Goal: Transaction & Acquisition: Book appointment/travel/reservation

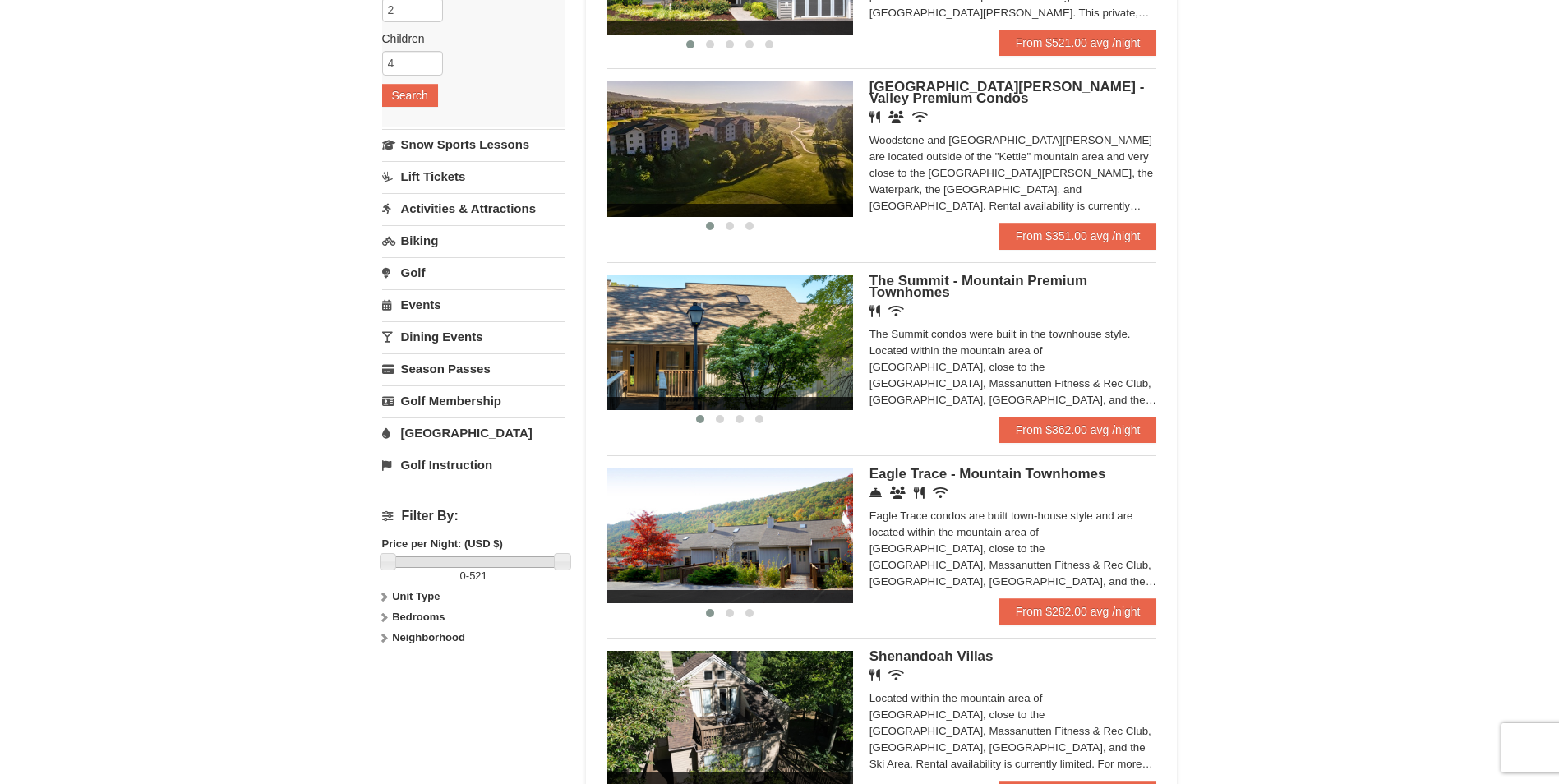
scroll to position [246, 0]
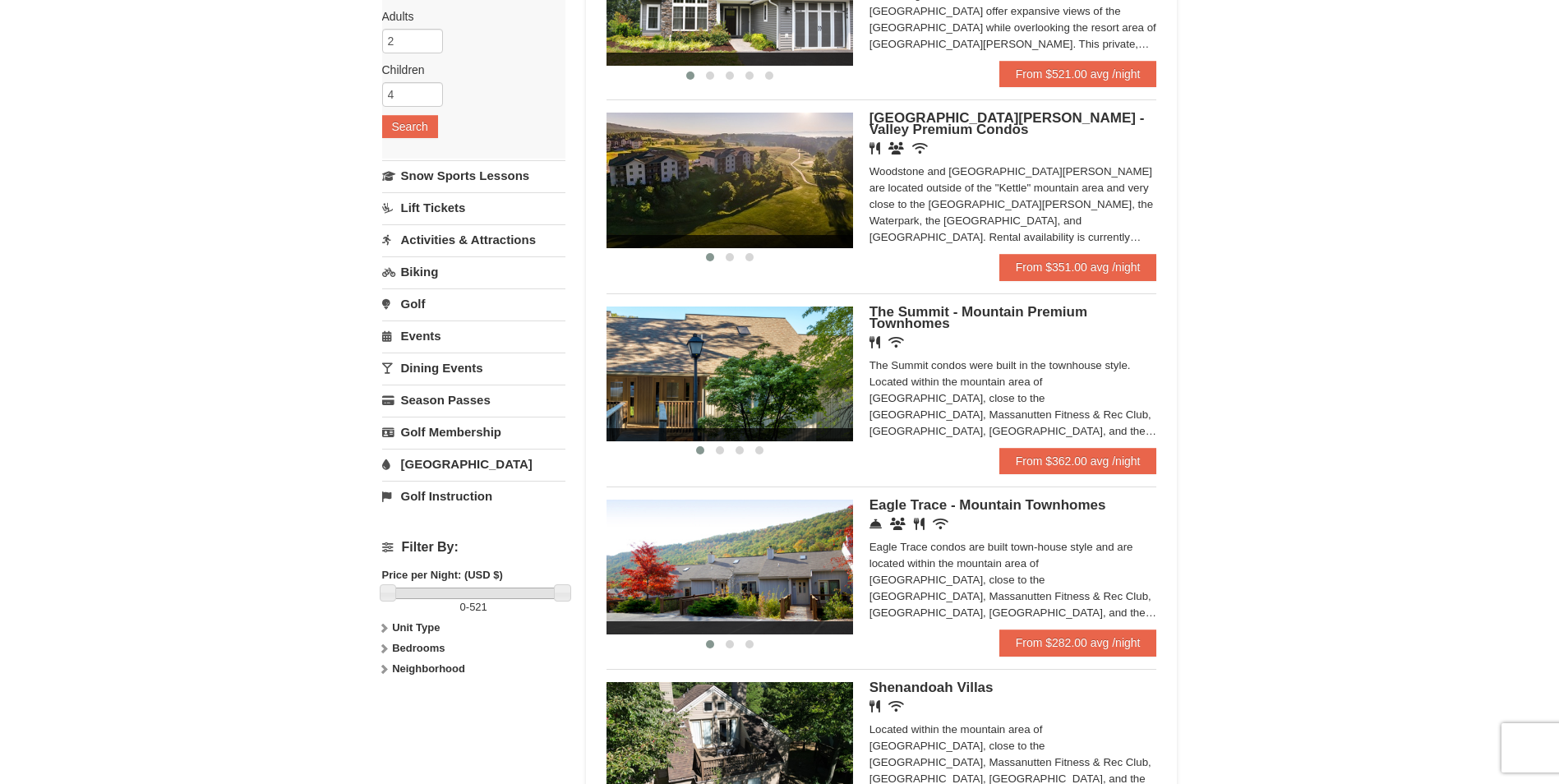
click at [943, 601] on div "Eagle Trace condos are built town-house style and are located within the mounta…" at bounding box center [1013, 580] width 287 height 82
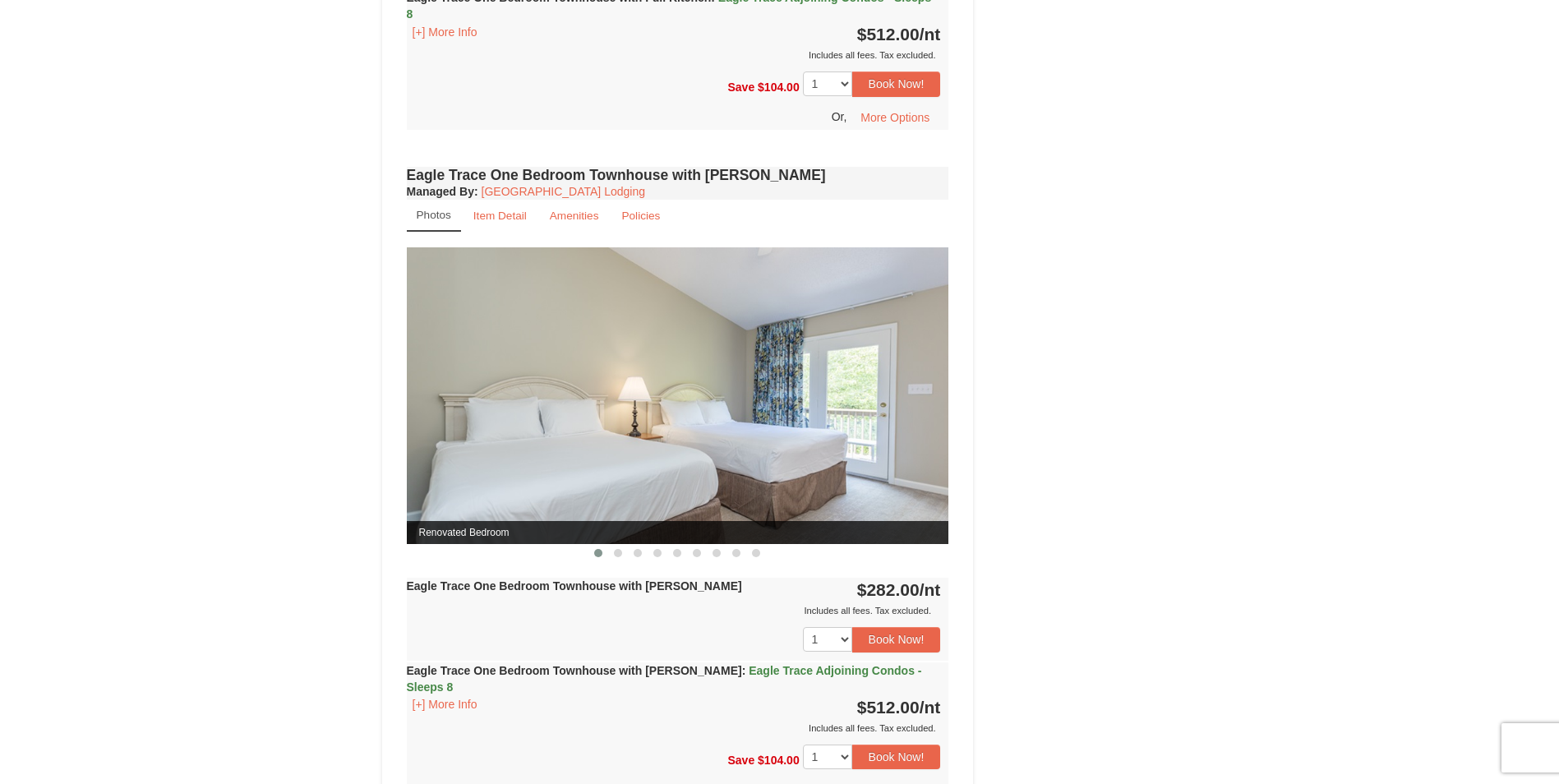
scroll to position [1150, 0]
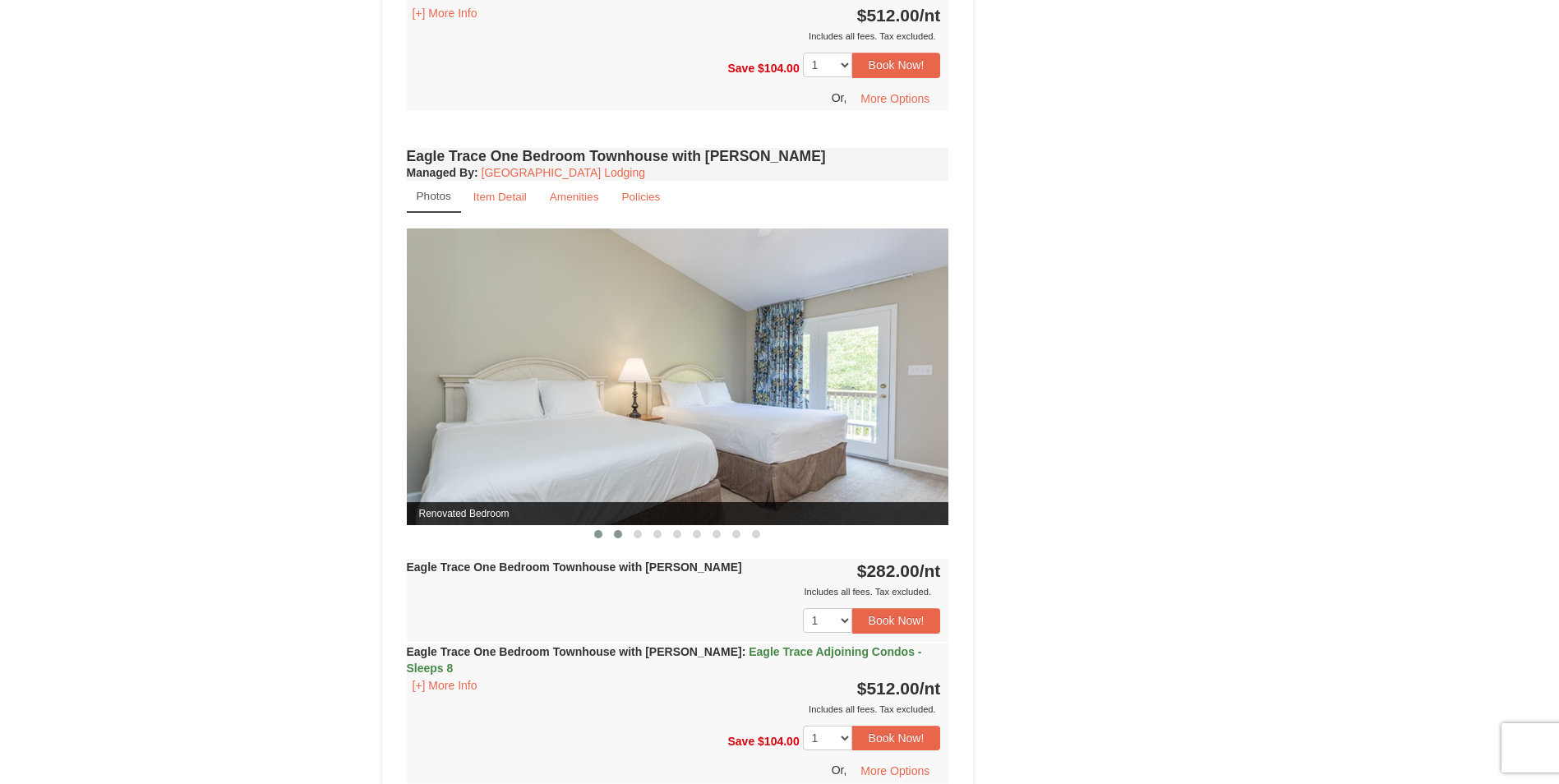
click at [621, 537] on span at bounding box center [618, 534] width 8 height 8
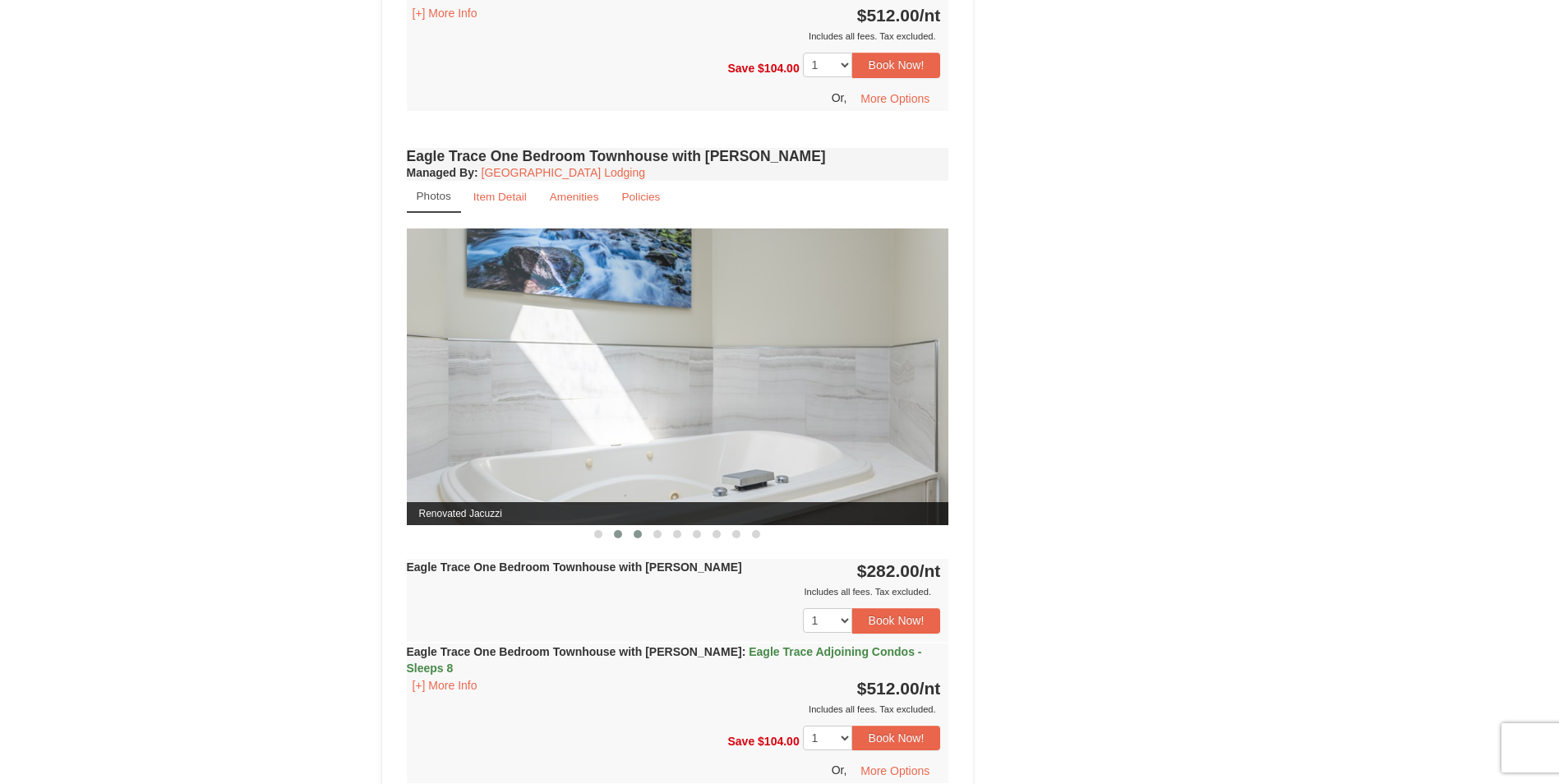
click at [635, 538] on span at bounding box center [637, 534] width 8 height 8
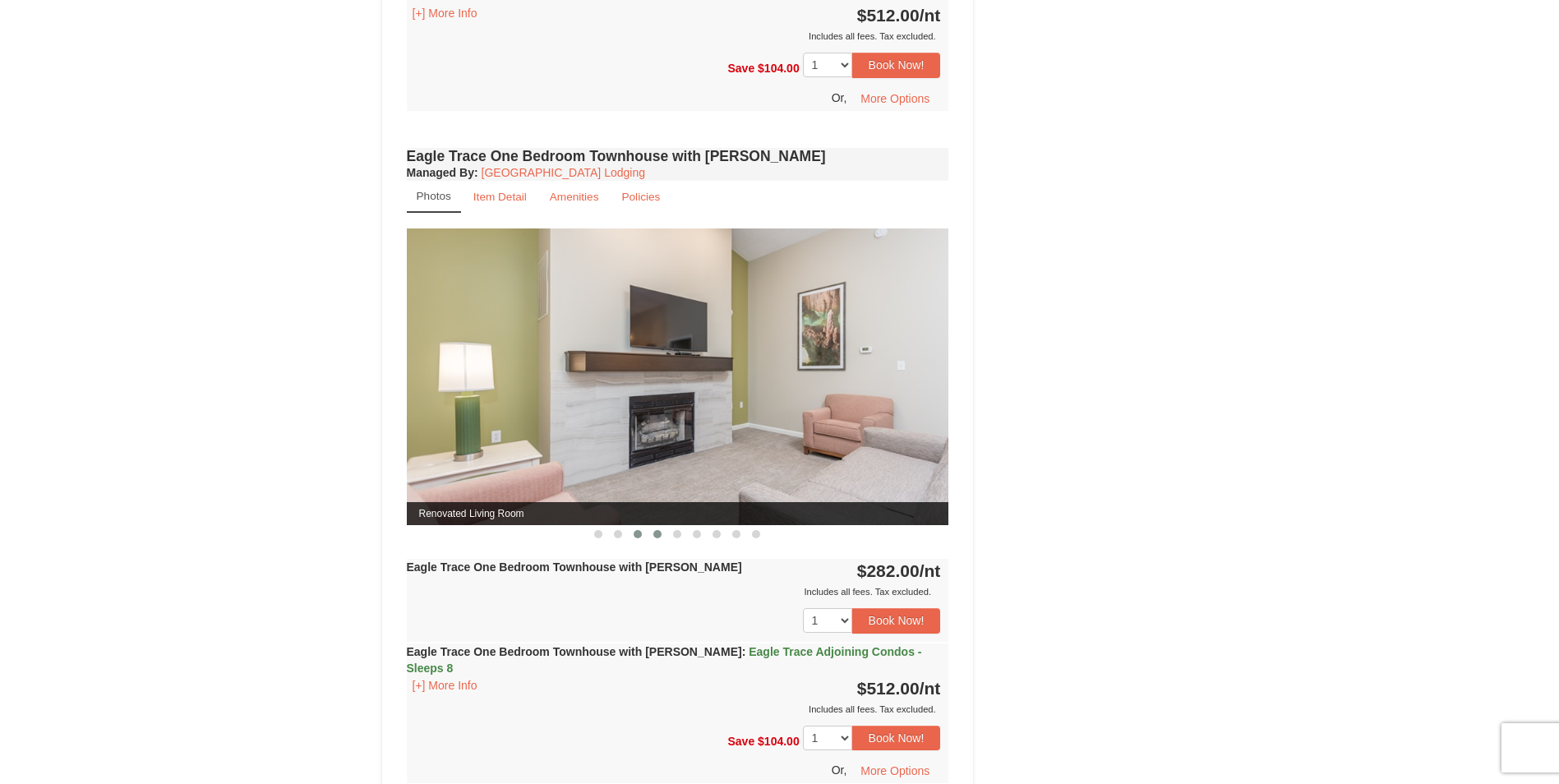
click at [657, 538] on span at bounding box center [657, 534] width 8 height 8
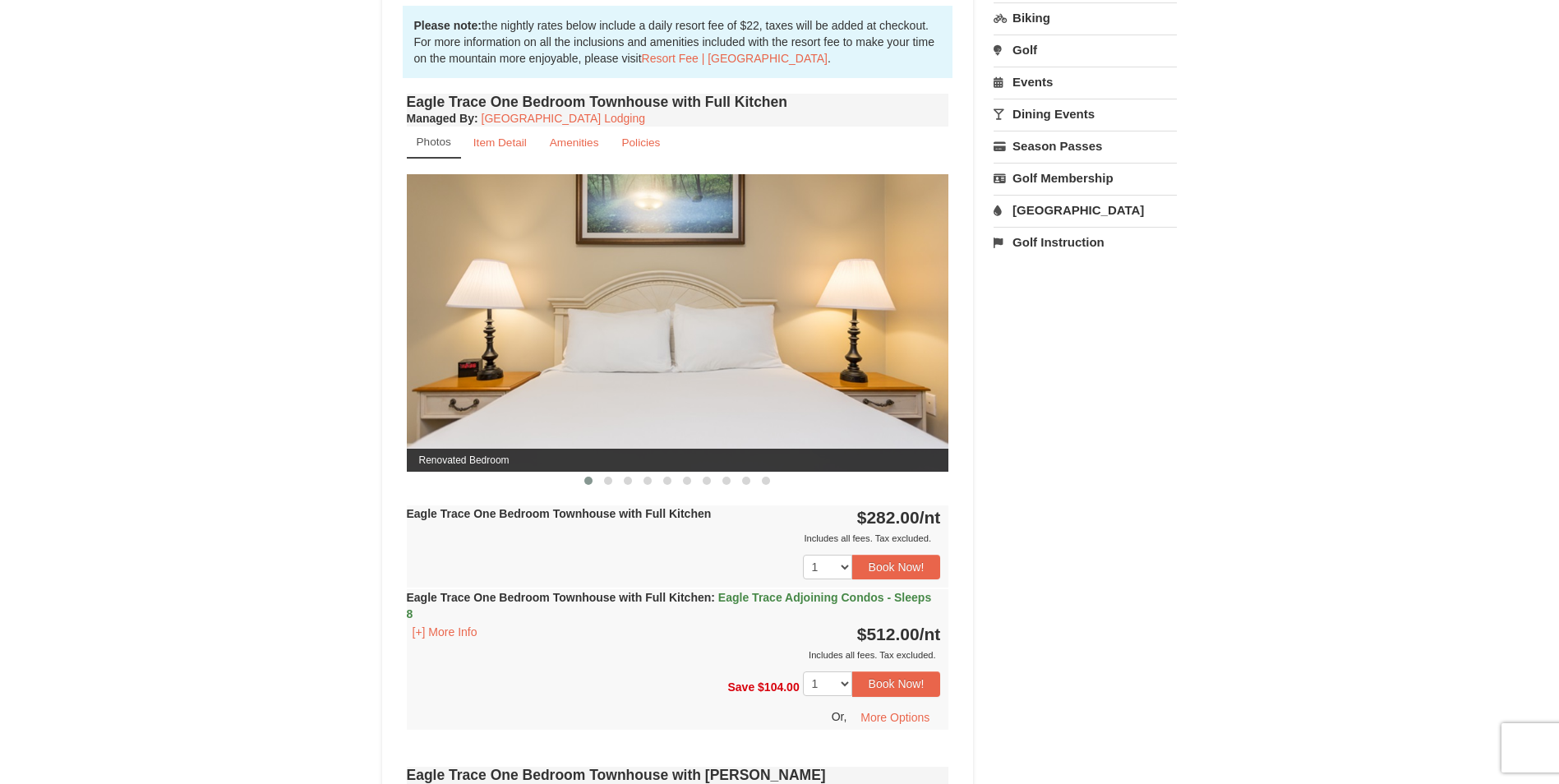
scroll to position [576, 0]
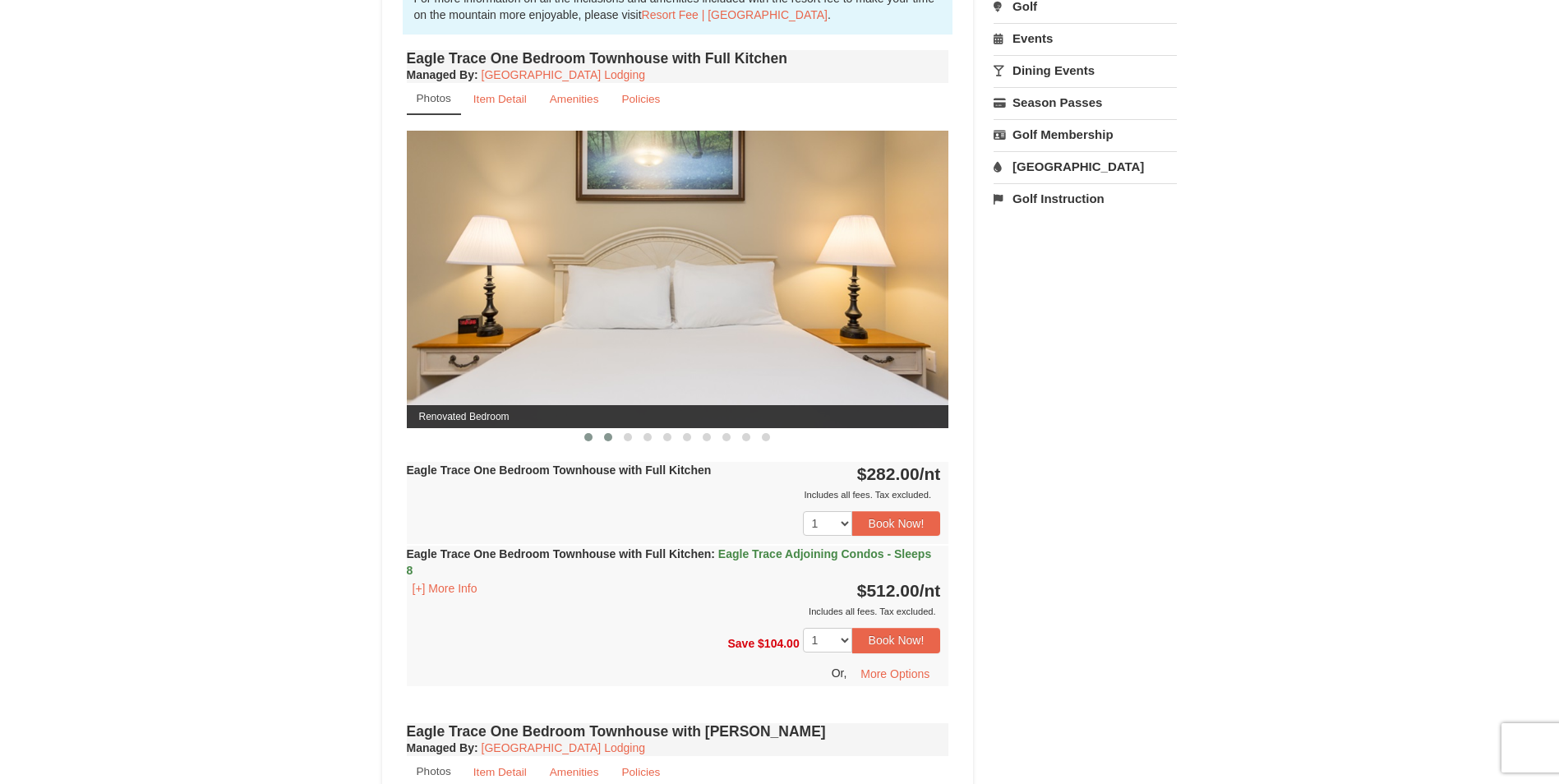
click at [606, 433] on span at bounding box center [607, 437] width 8 height 8
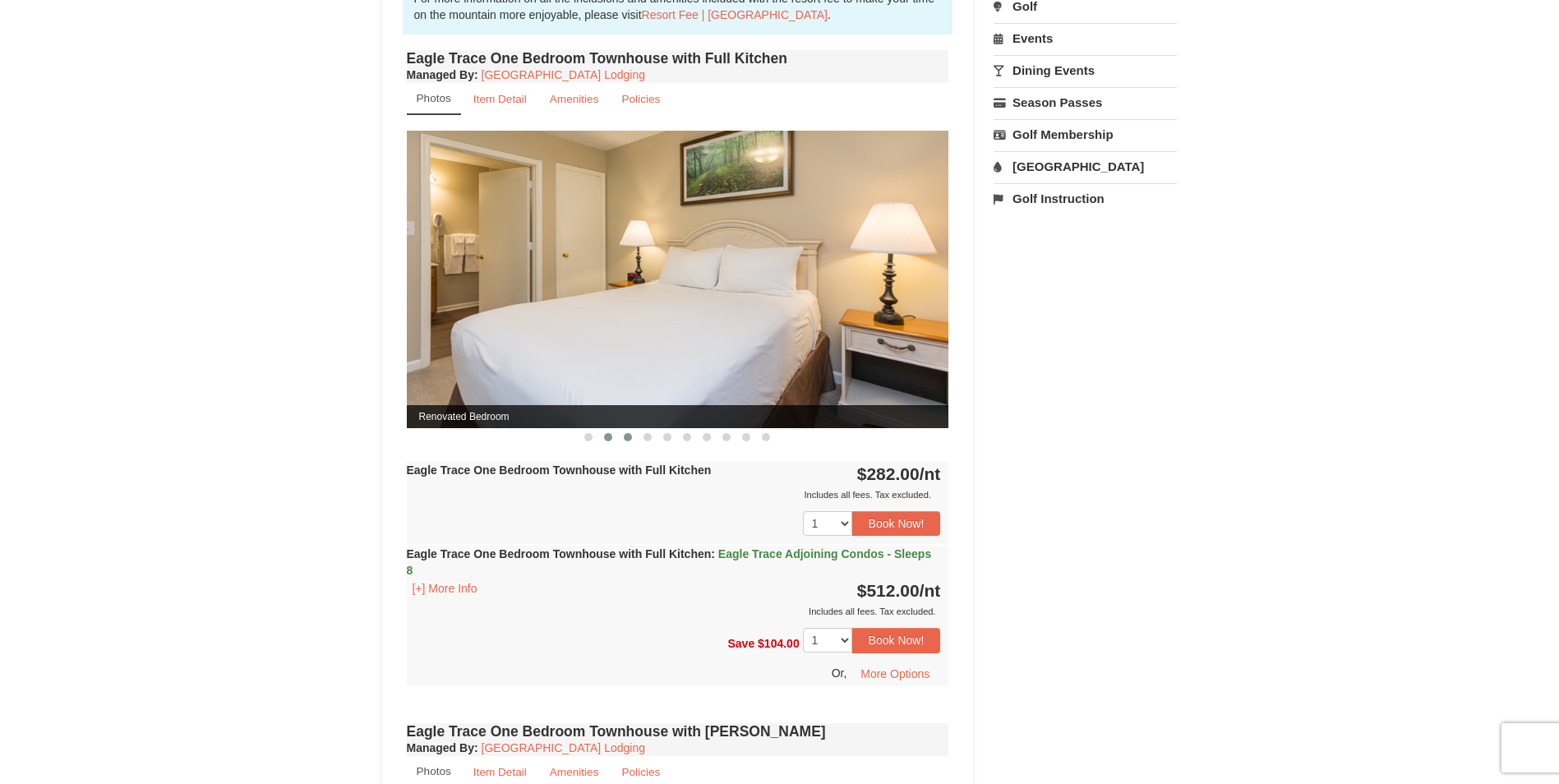
click at [623, 433] on button at bounding box center [627, 437] width 20 height 17
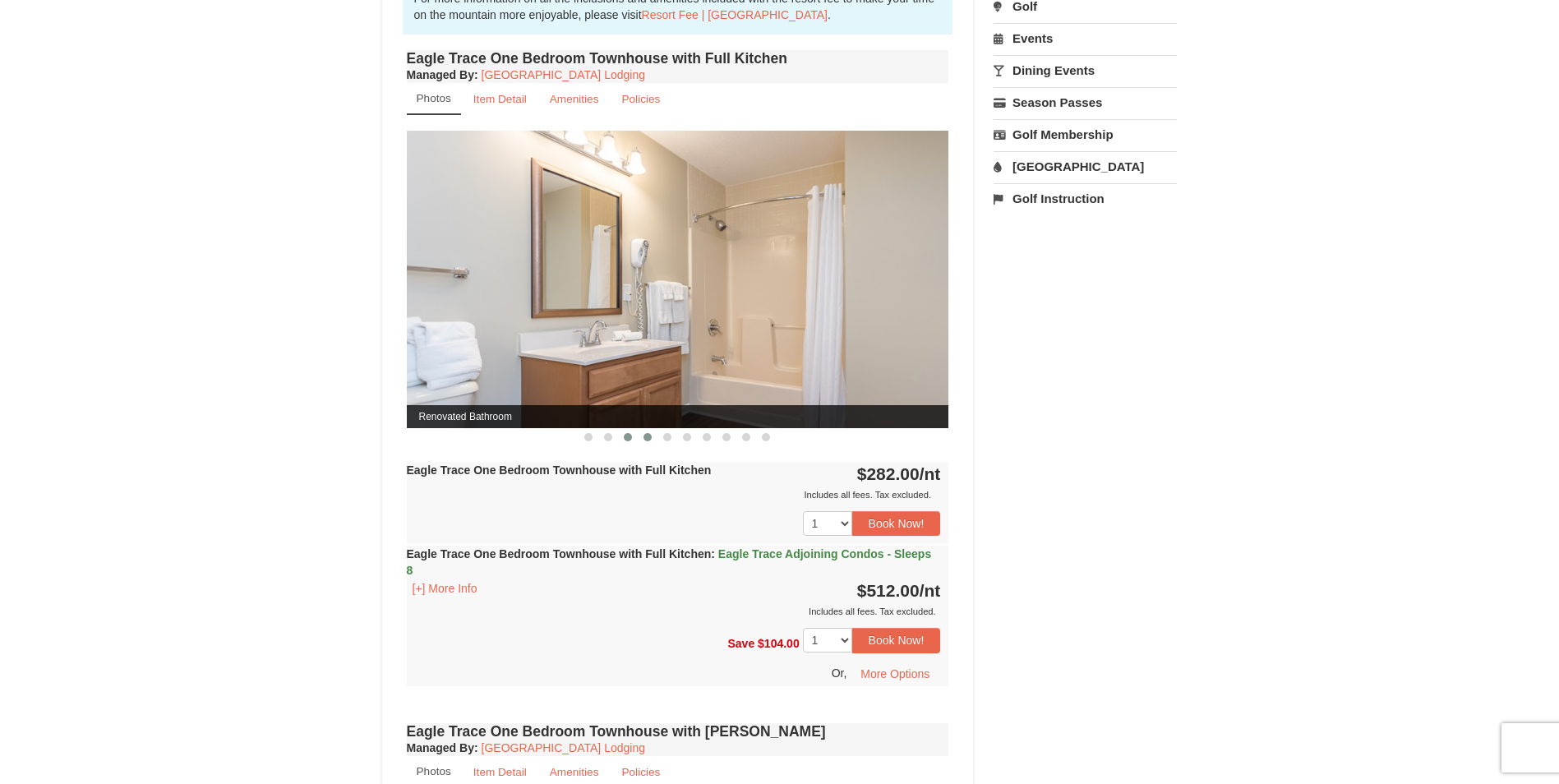
click at [644, 434] on span at bounding box center [647, 437] width 8 height 8
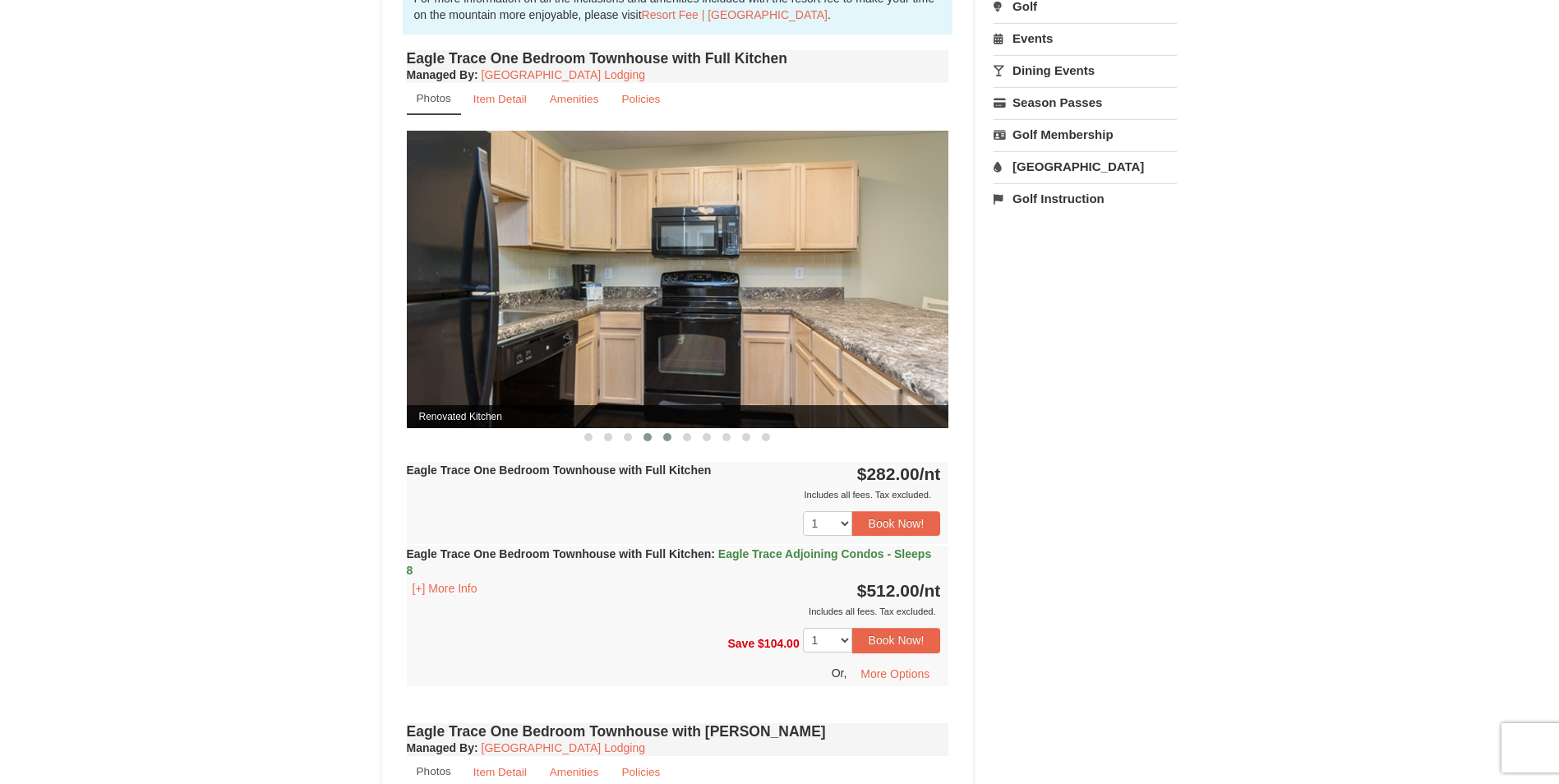
click at [665, 435] on span at bounding box center [667, 437] width 8 height 8
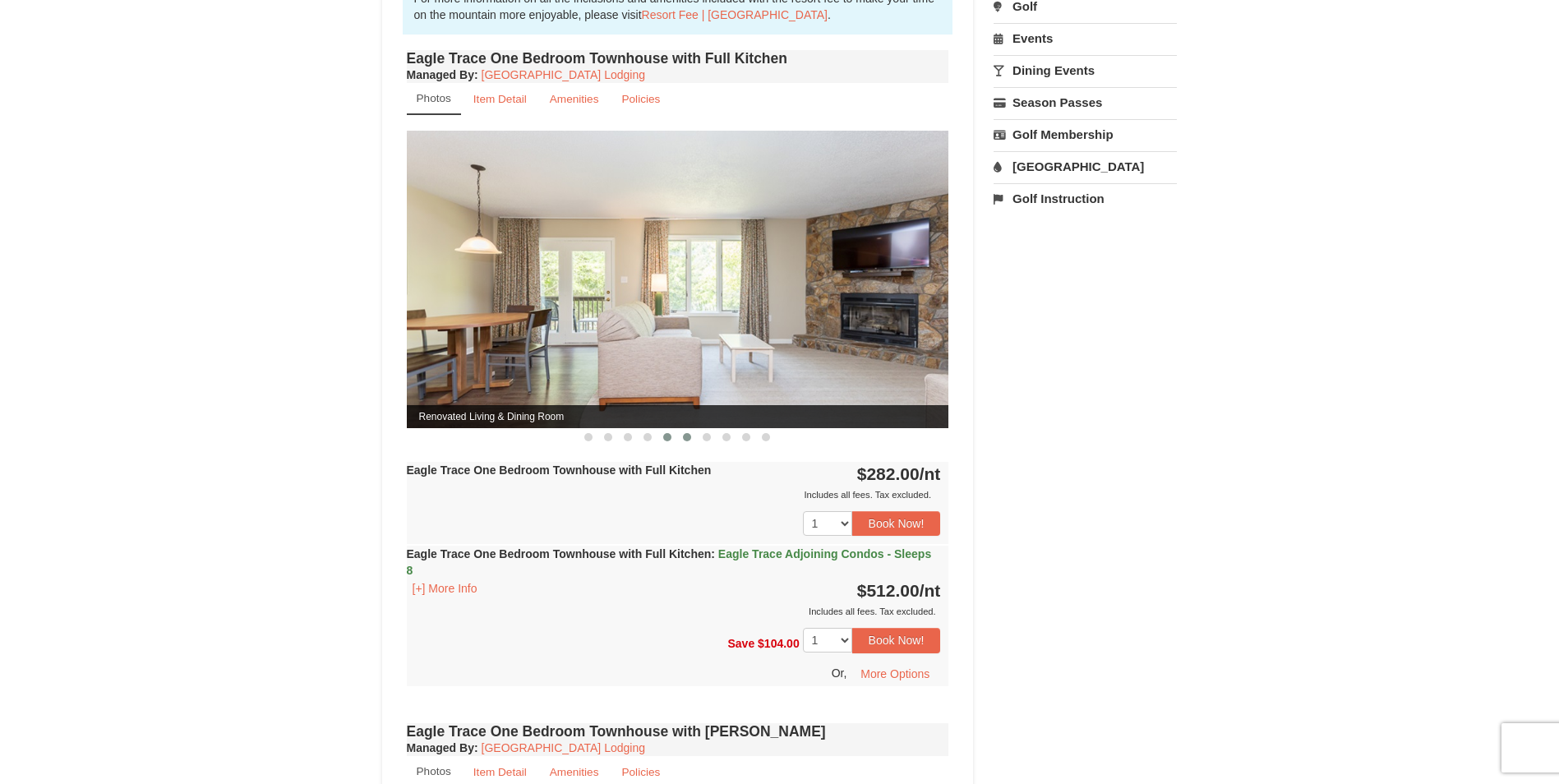
click at [686, 436] on span at bounding box center [686, 437] width 8 height 8
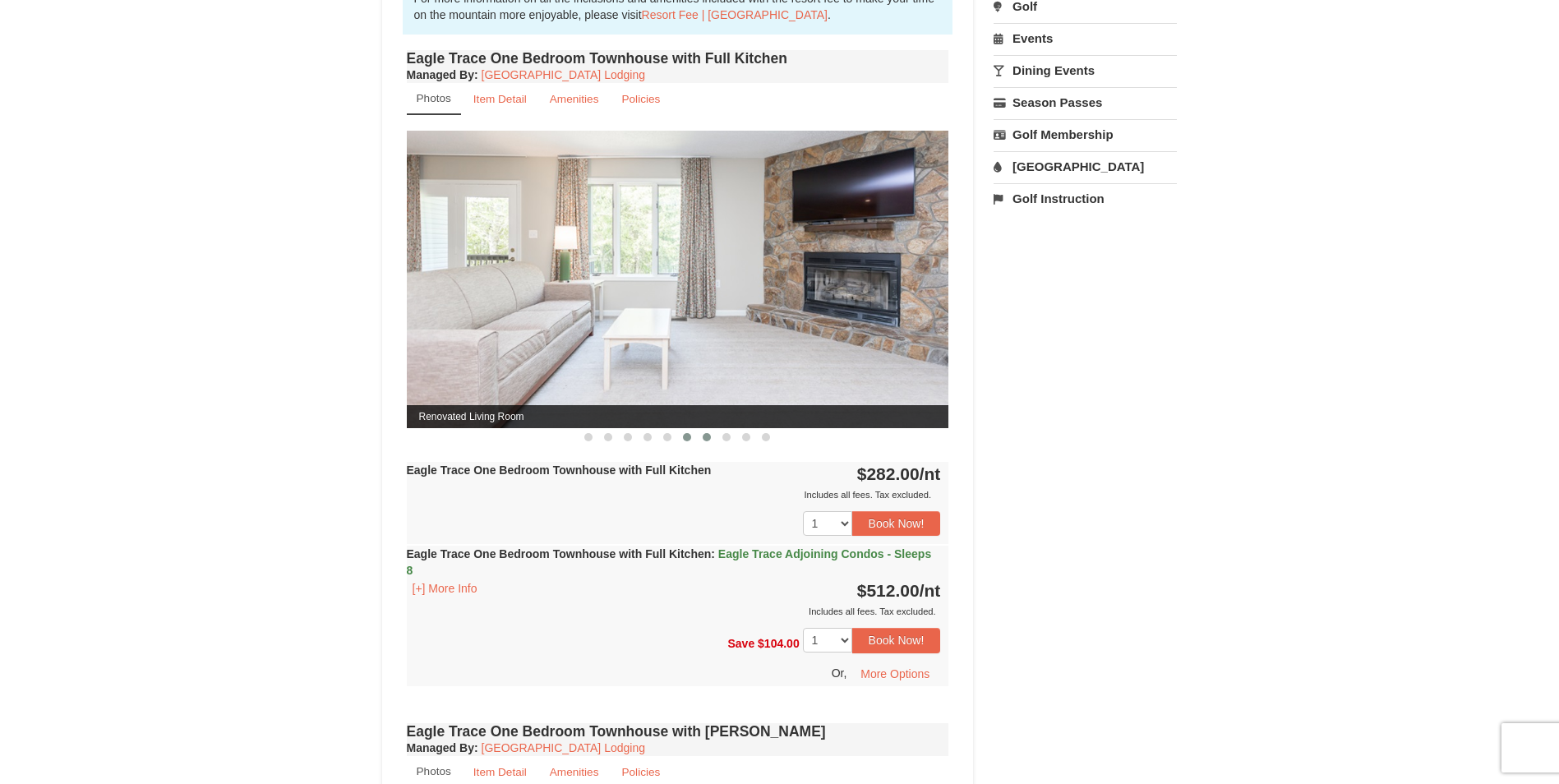
click at [707, 437] on span at bounding box center [706, 437] width 8 height 8
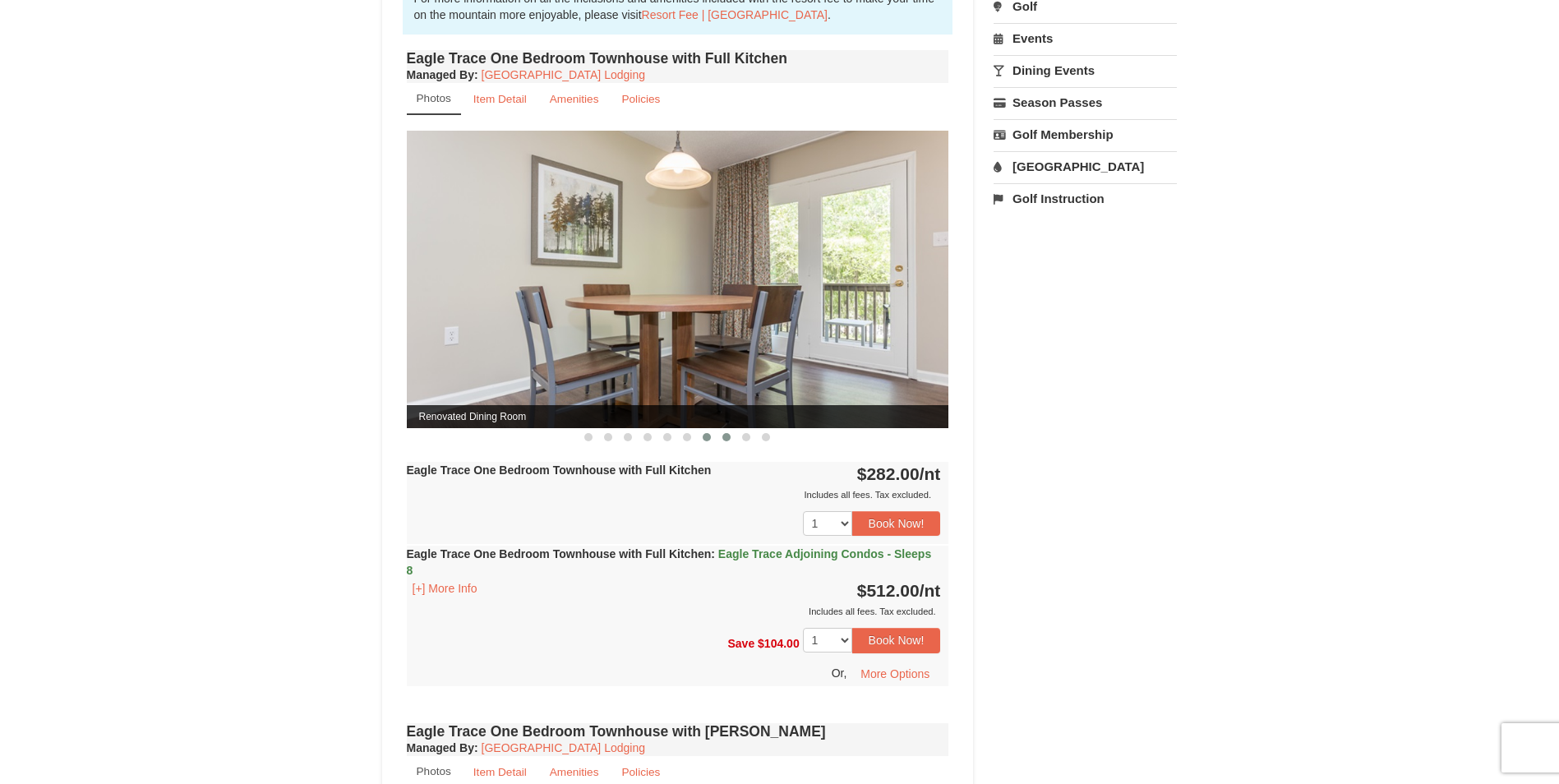
click at [722, 437] on button at bounding box center [726, 437] width 20 height 17
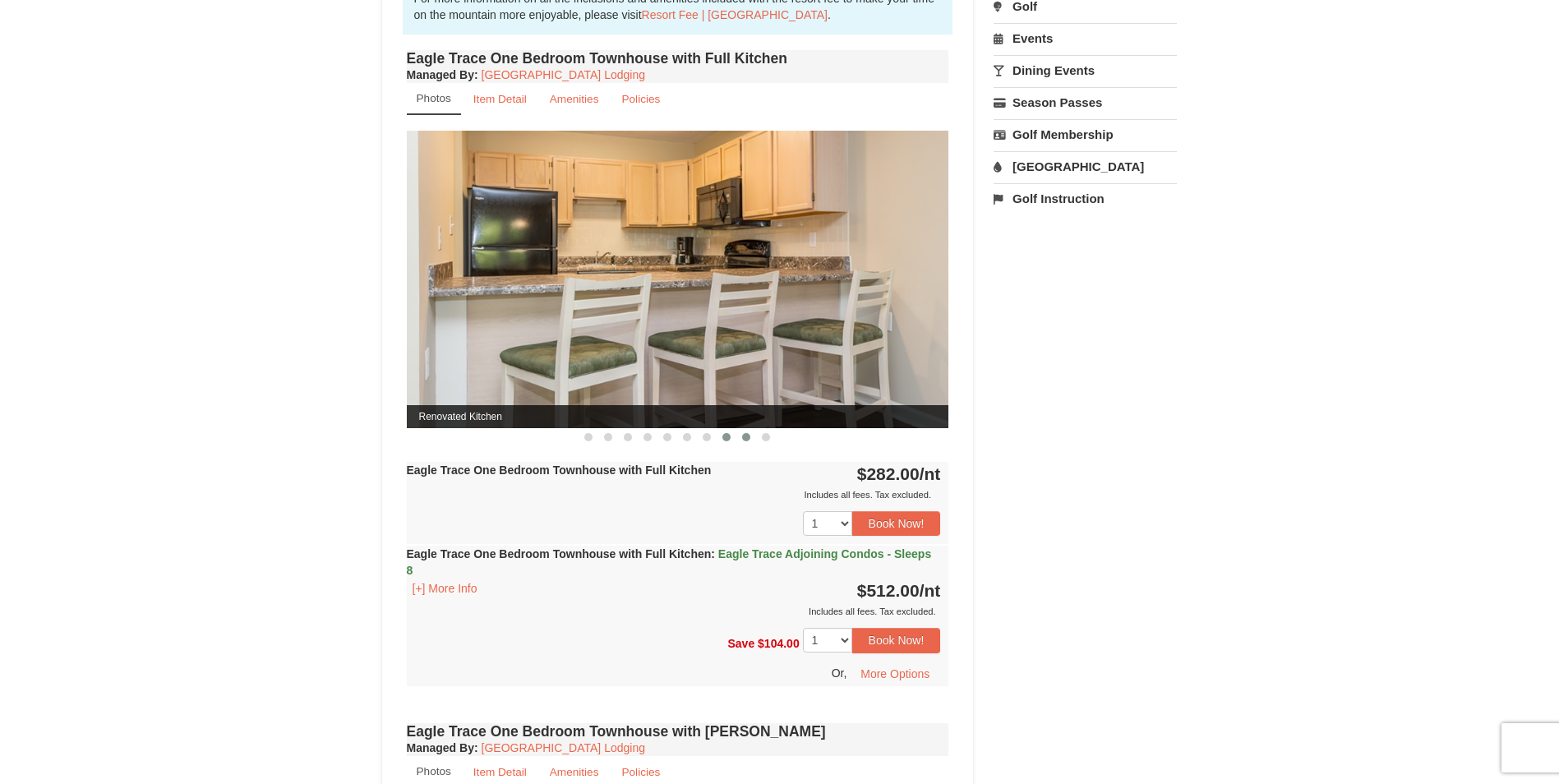
click at [741, 437] on button at bounding box center [746, 437] width 20 height 17
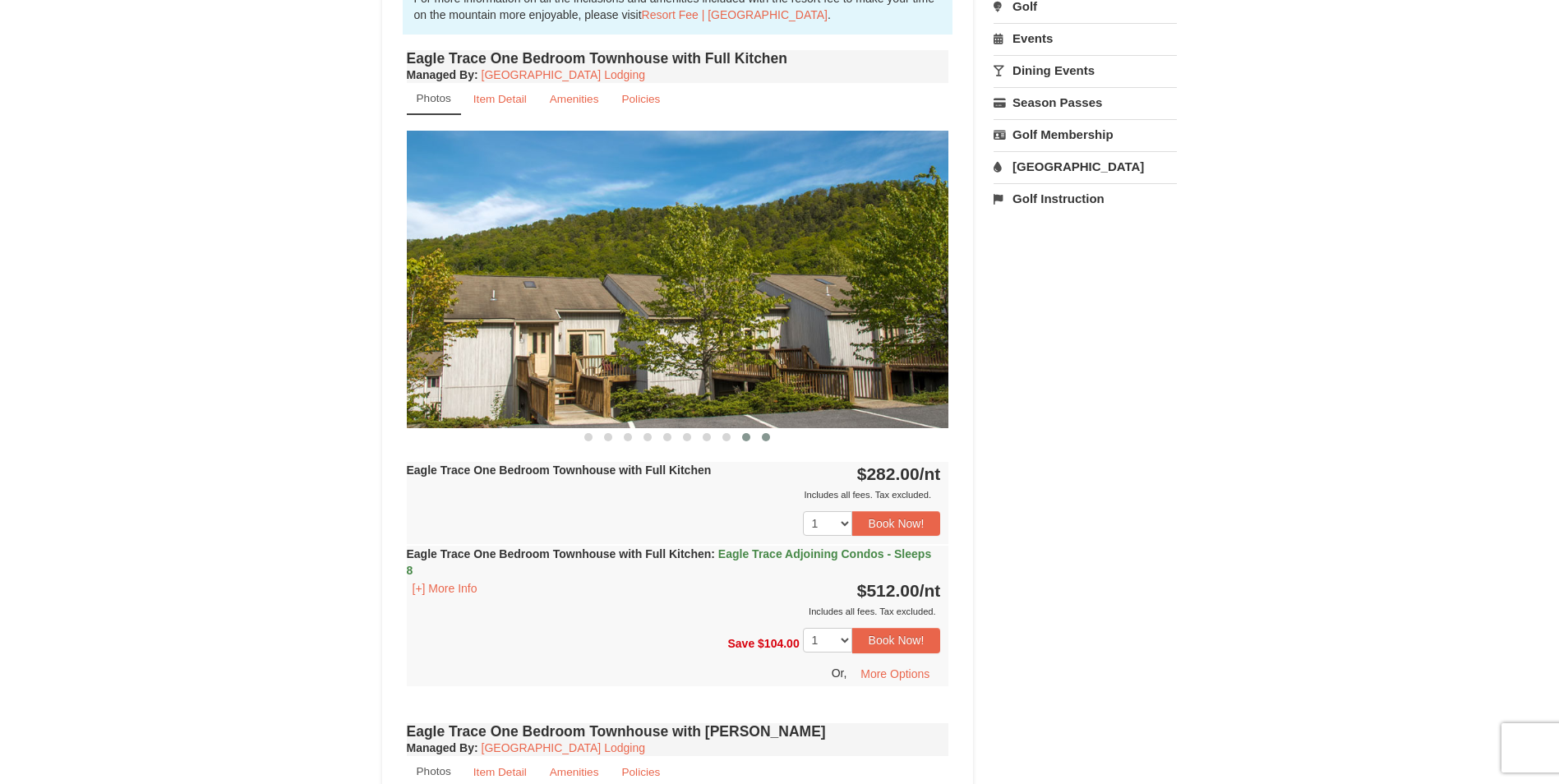
click at [766, 441] on span at bounding box center [766, 437] width 8 height 8
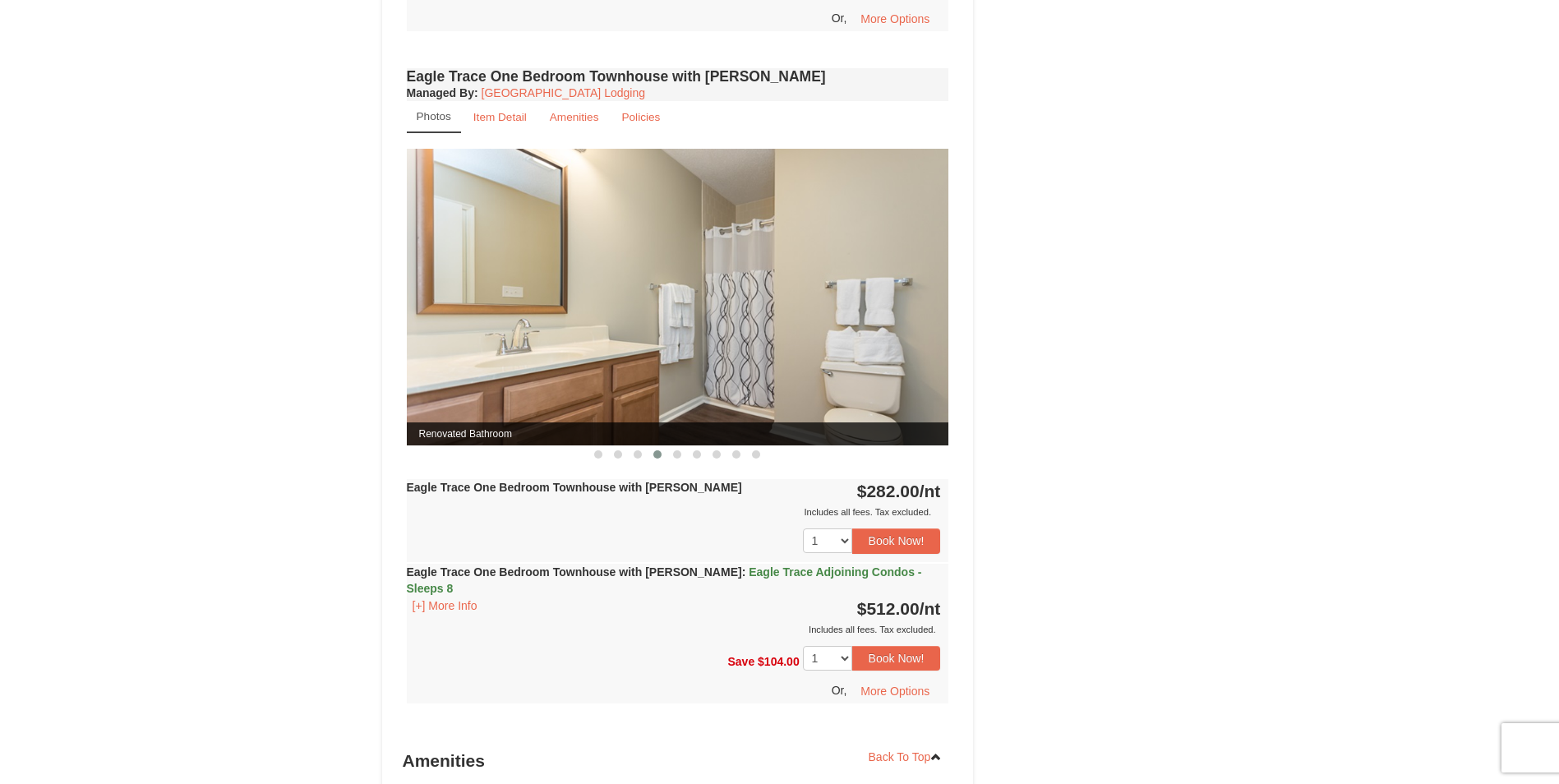
scroll to position [1232, 0]
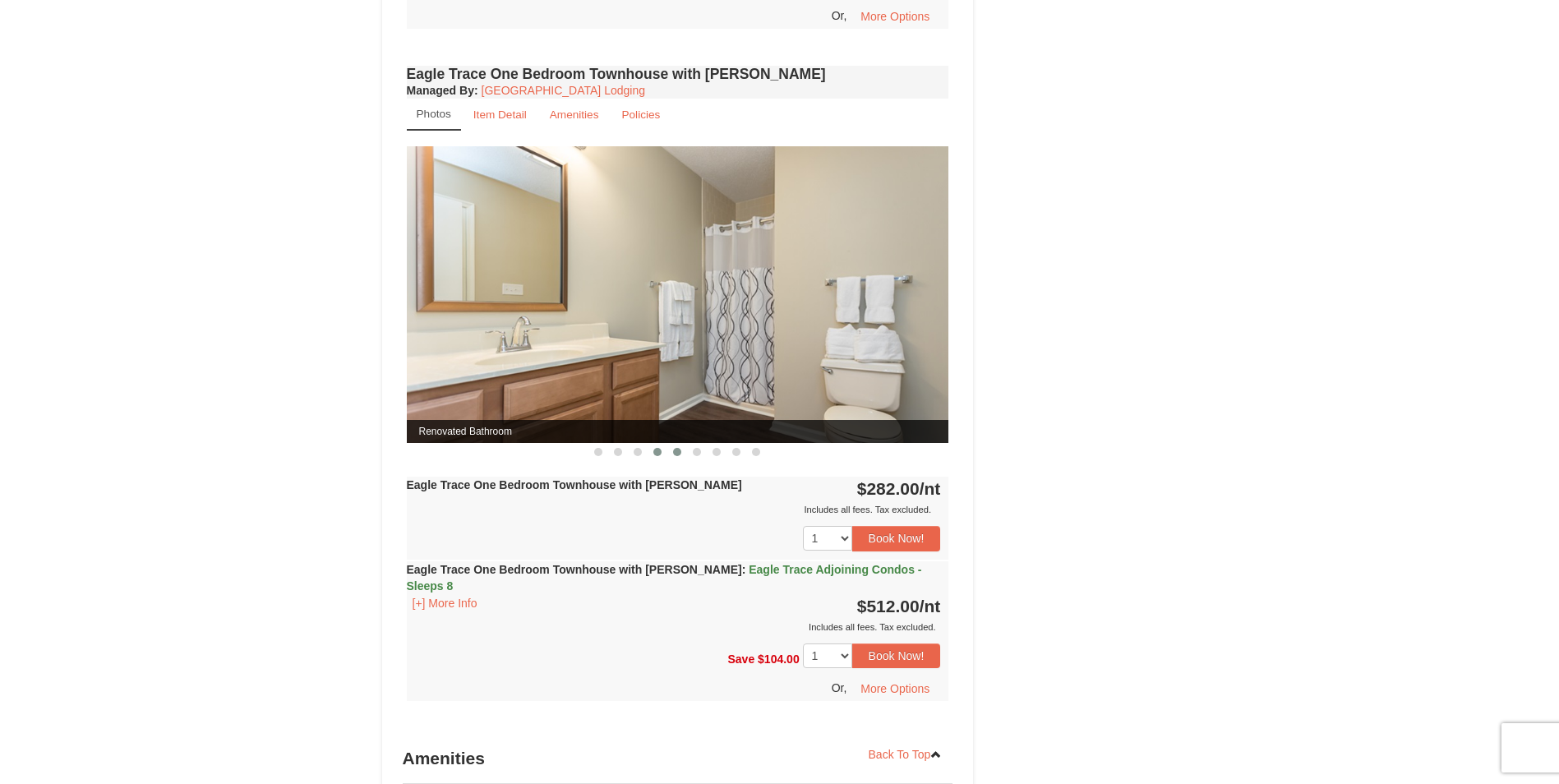
click at [673, 454] on span at bounding box center [677, 452] width 8 height 8
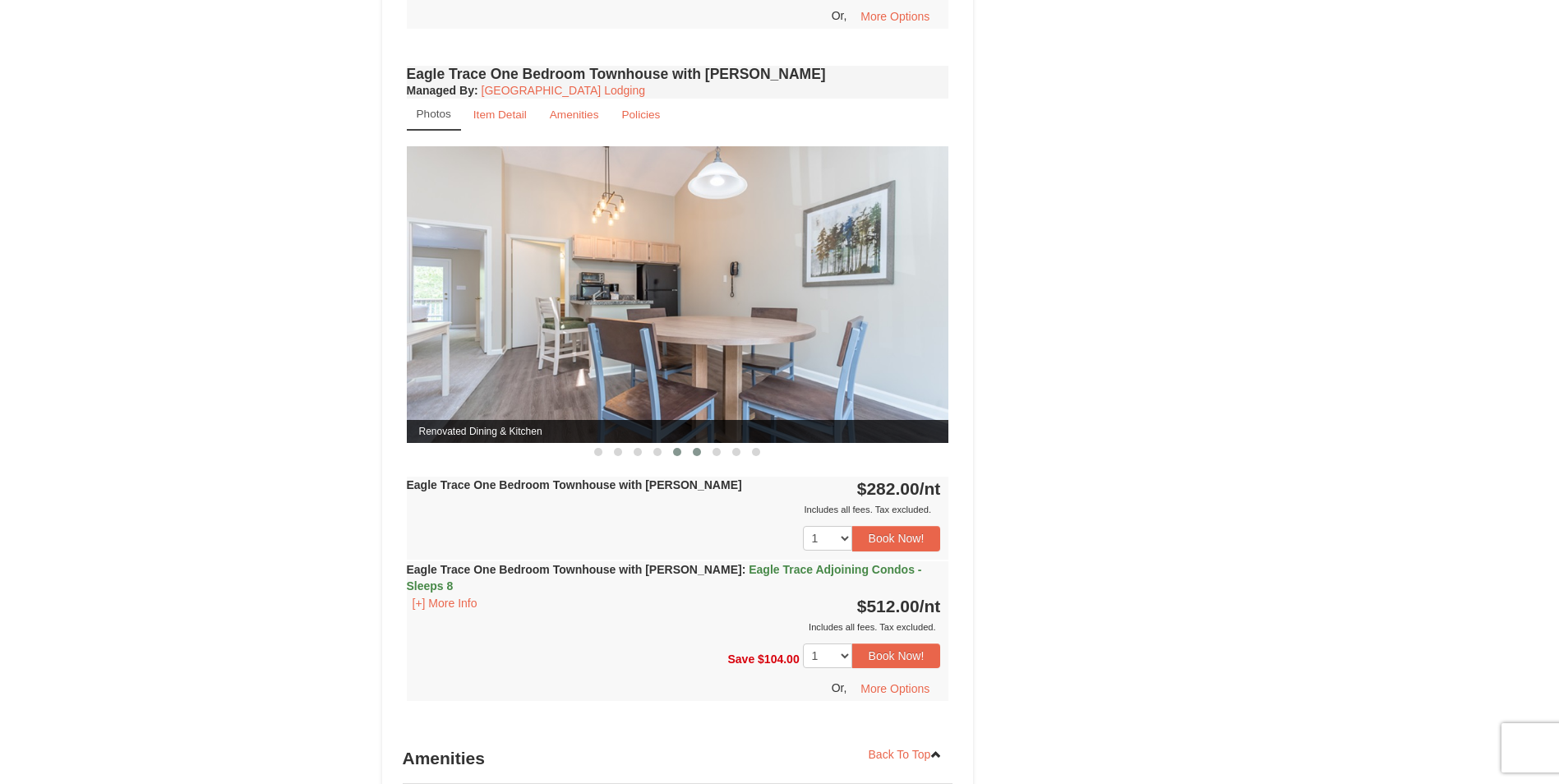
click at [698, 454] on span at bounding box center [697, 452] width 8 height 8
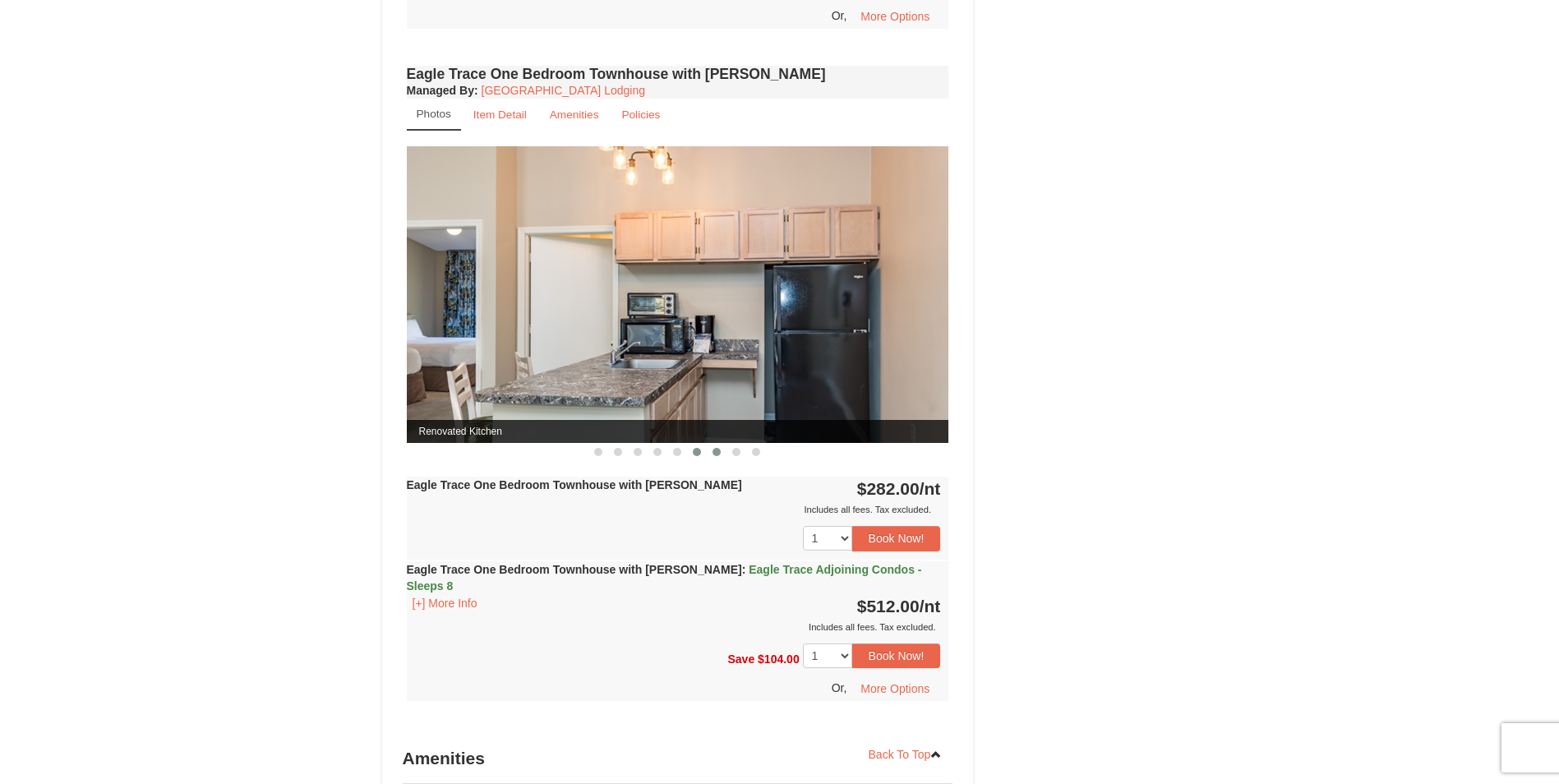
click at [713, 454] on span at bounding box center [716, 452] width 8 height 8
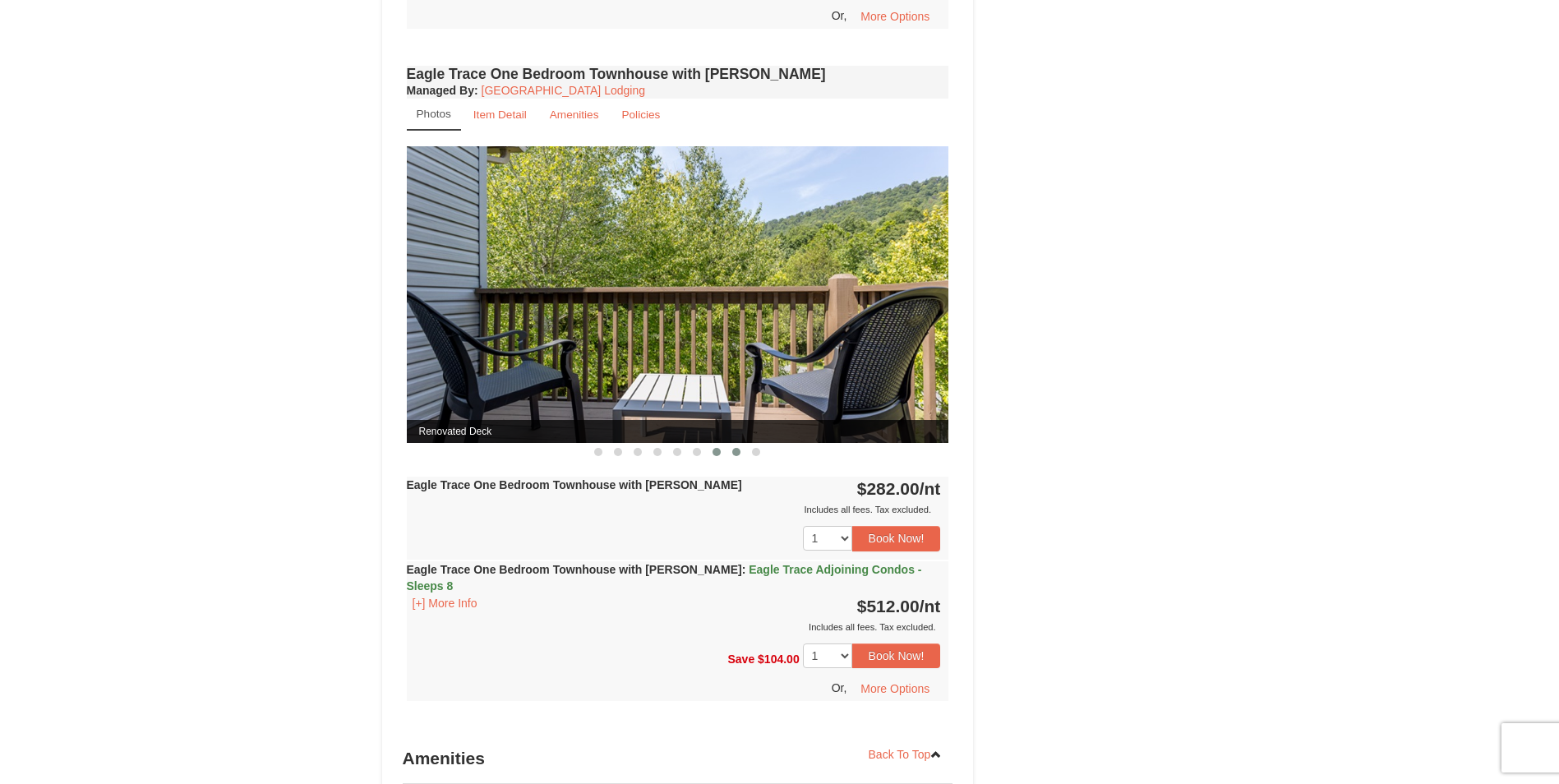
click at [728, 454] on button at bounding box center [736, 452] width 20 height 17
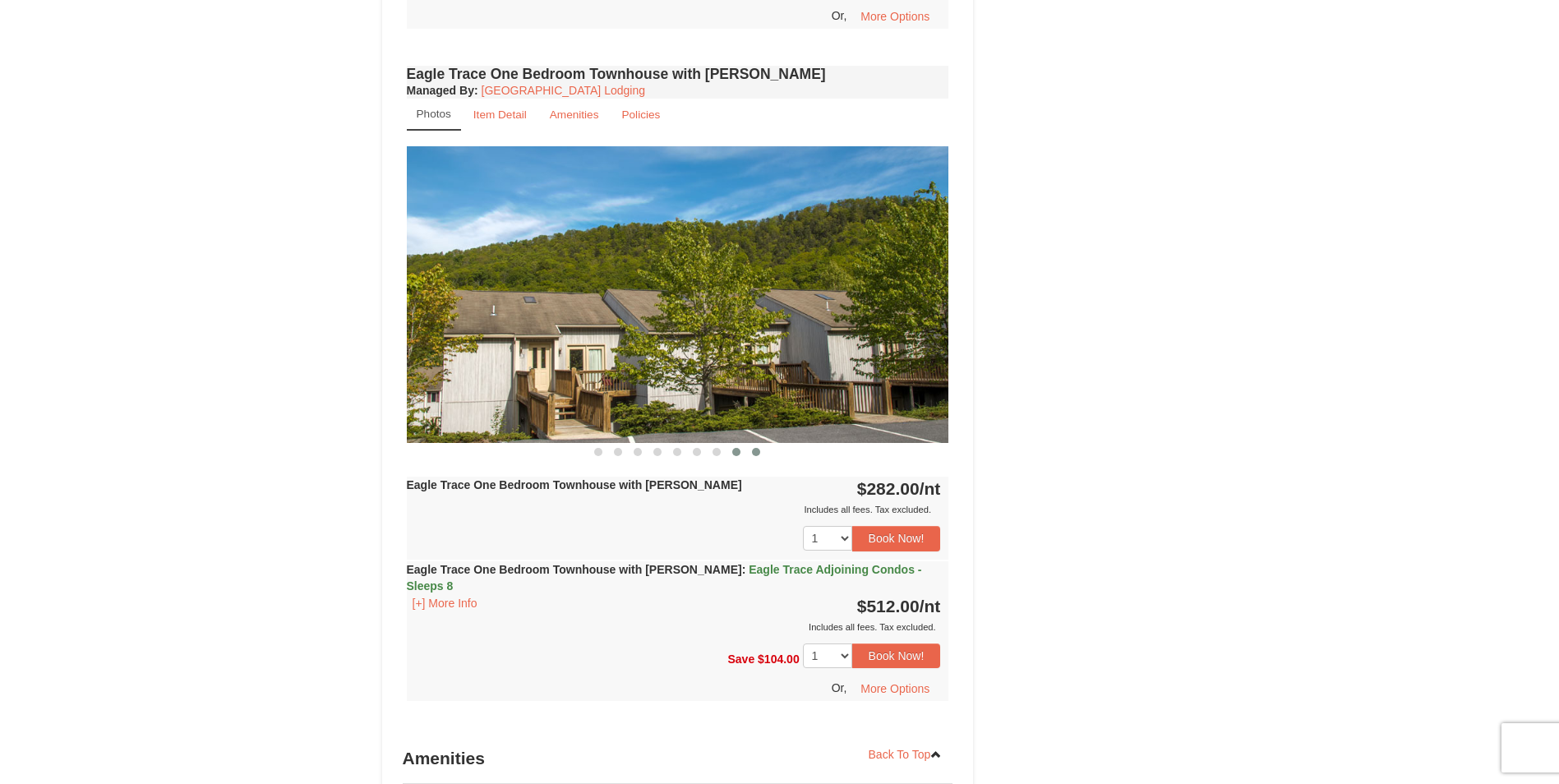
click at [752, 452] on button at bounding box center [755, 452] width 20 height 17
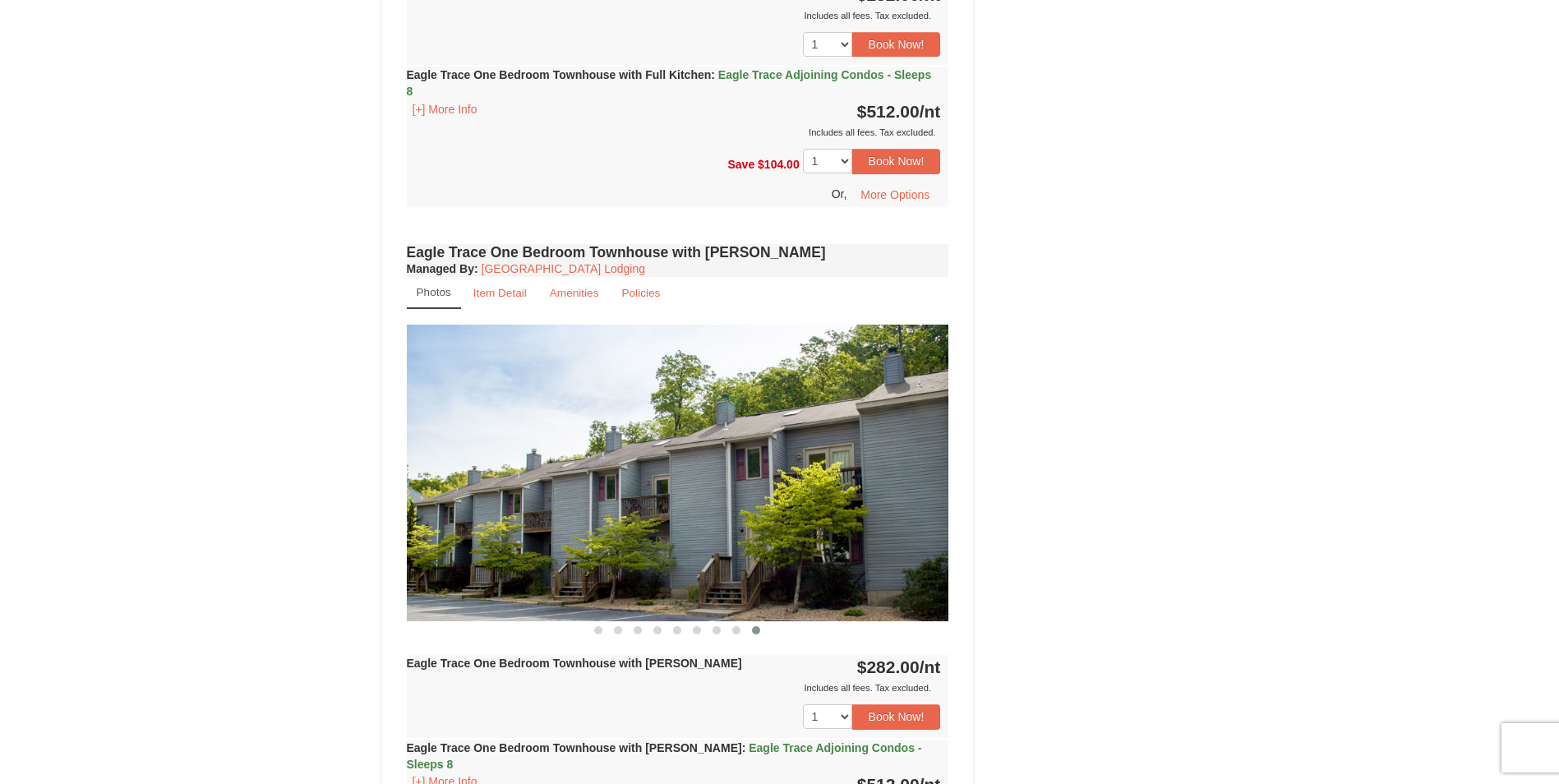
scroll to position [1069, 0]
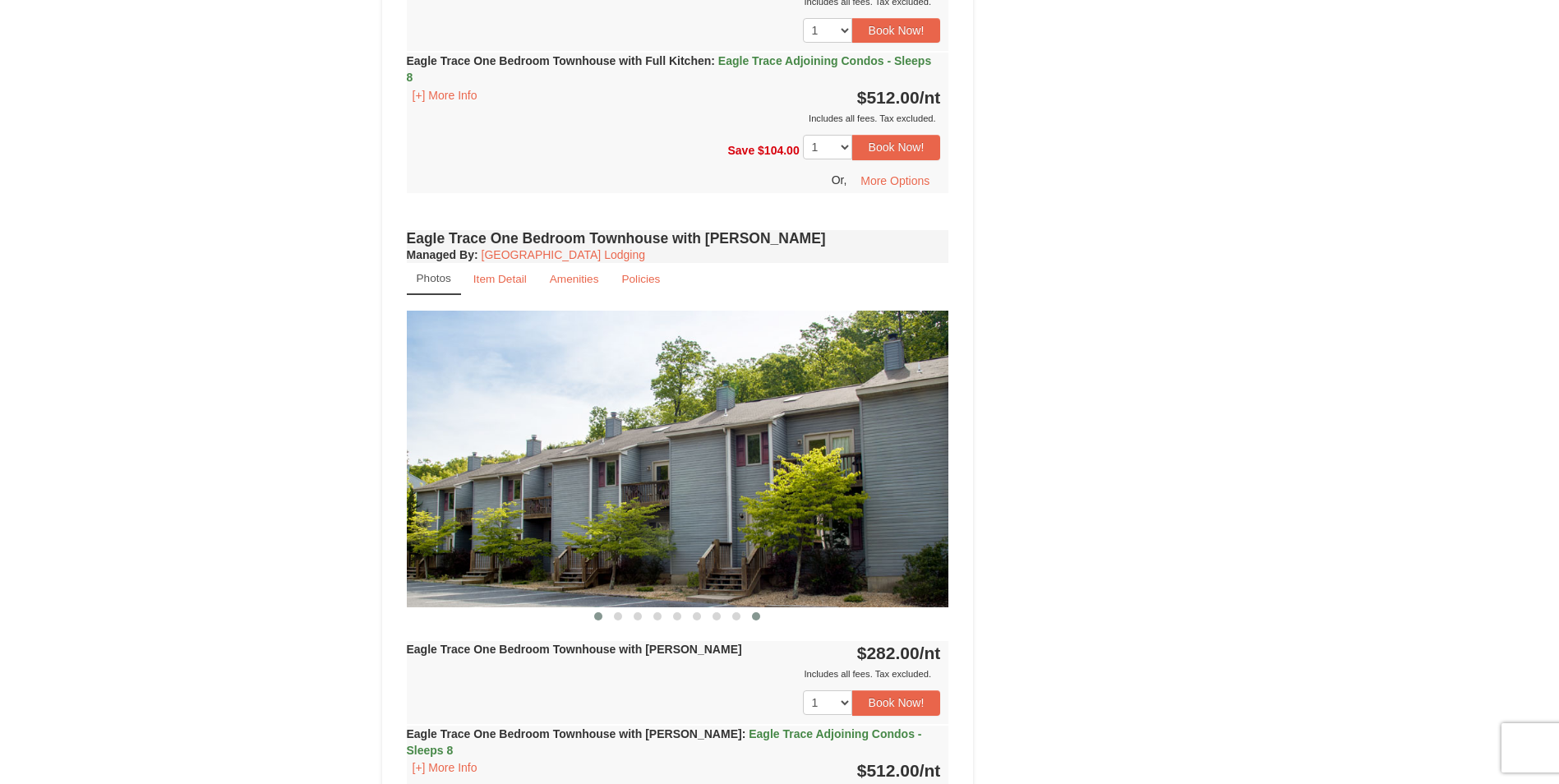
click at [602, 622] on button at bounding box center [598, 617] width 20 height 17
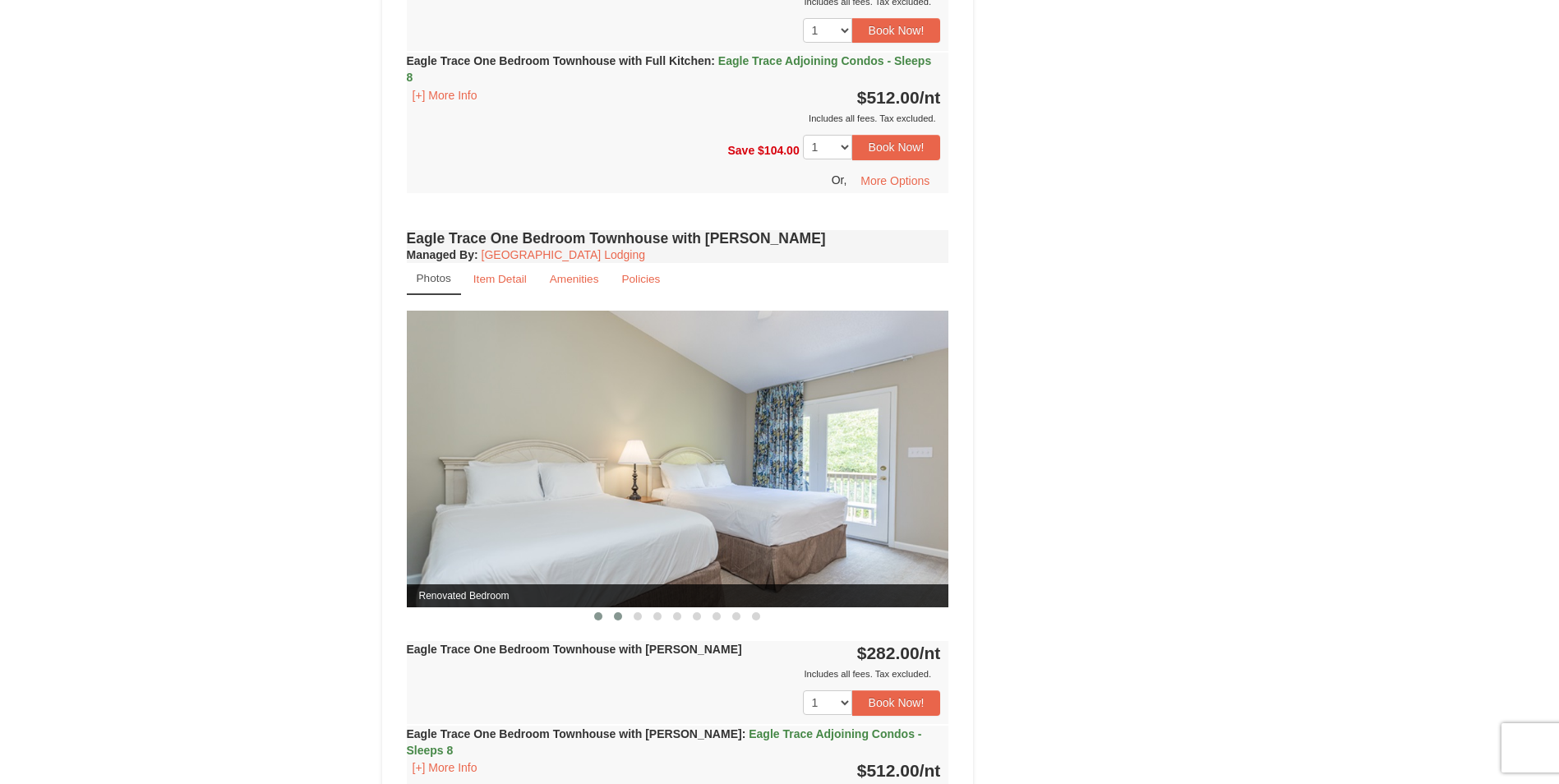
click at [611, 618] on button at bounding box center [618, 617] width 20 height 17
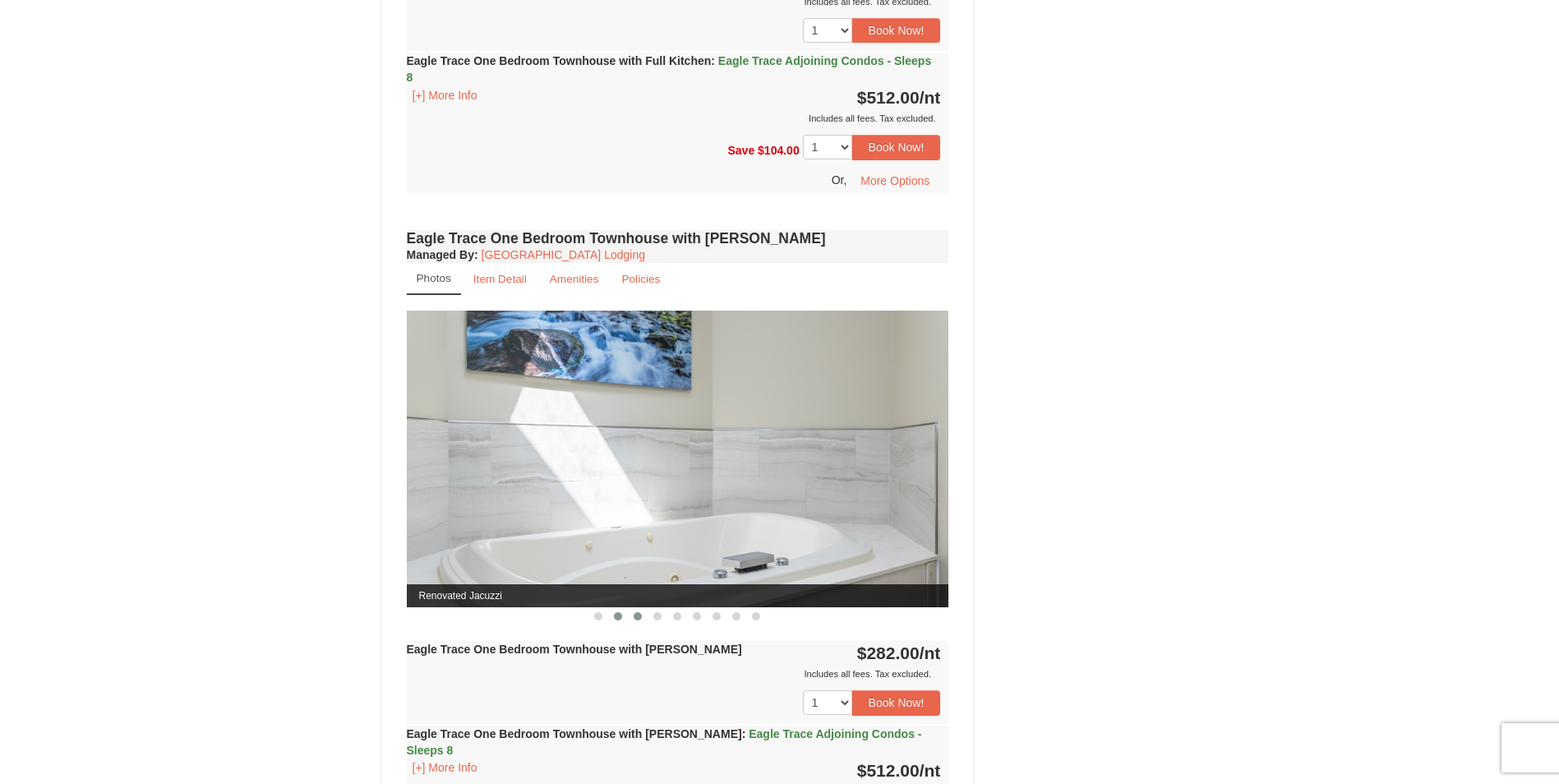
click at [636, 615] on span at bounding box center [637, 616] width 8 height 8
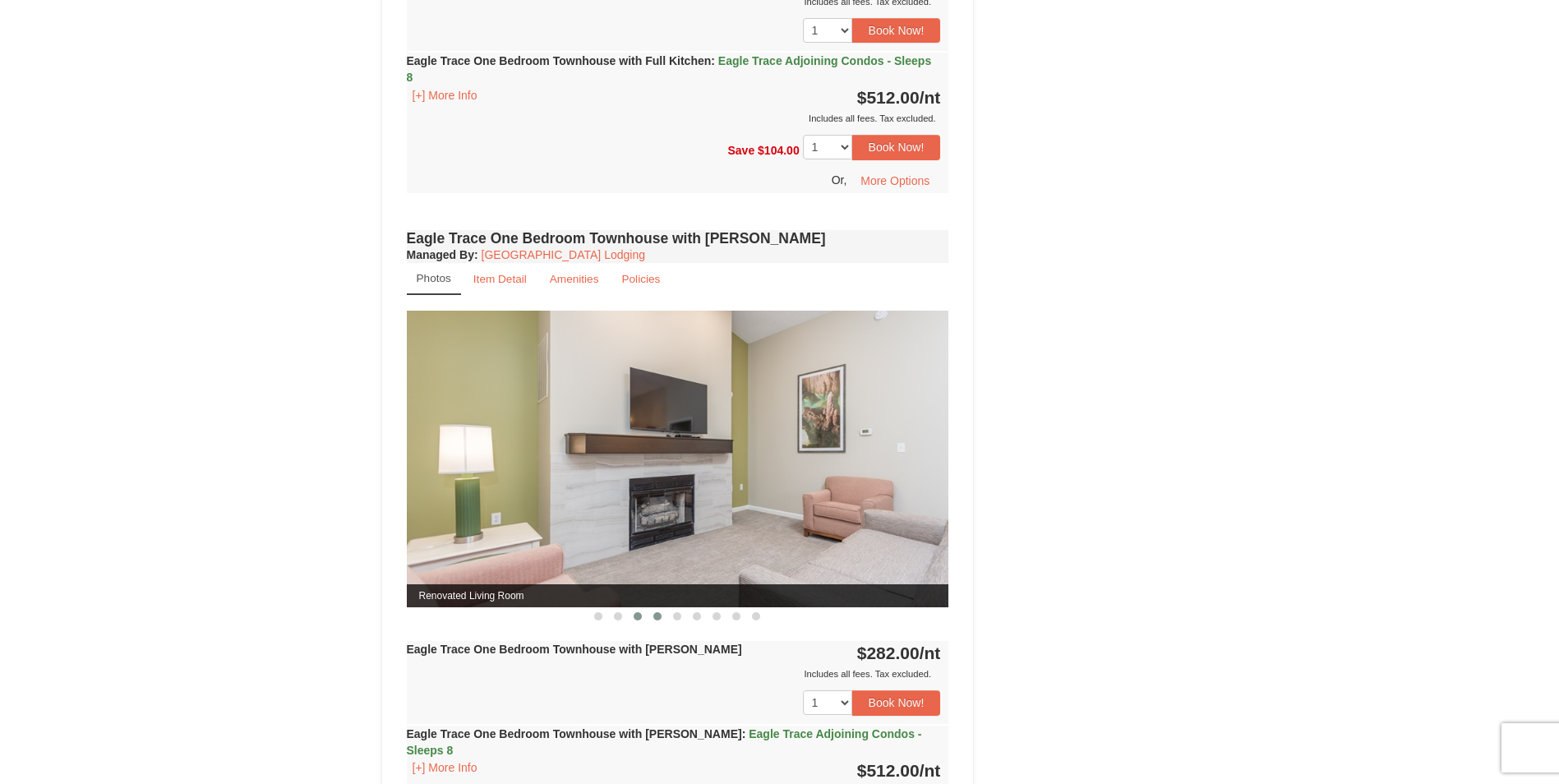
click at [656, 615] on span at bounding box center [657, 616] width 8 height 8
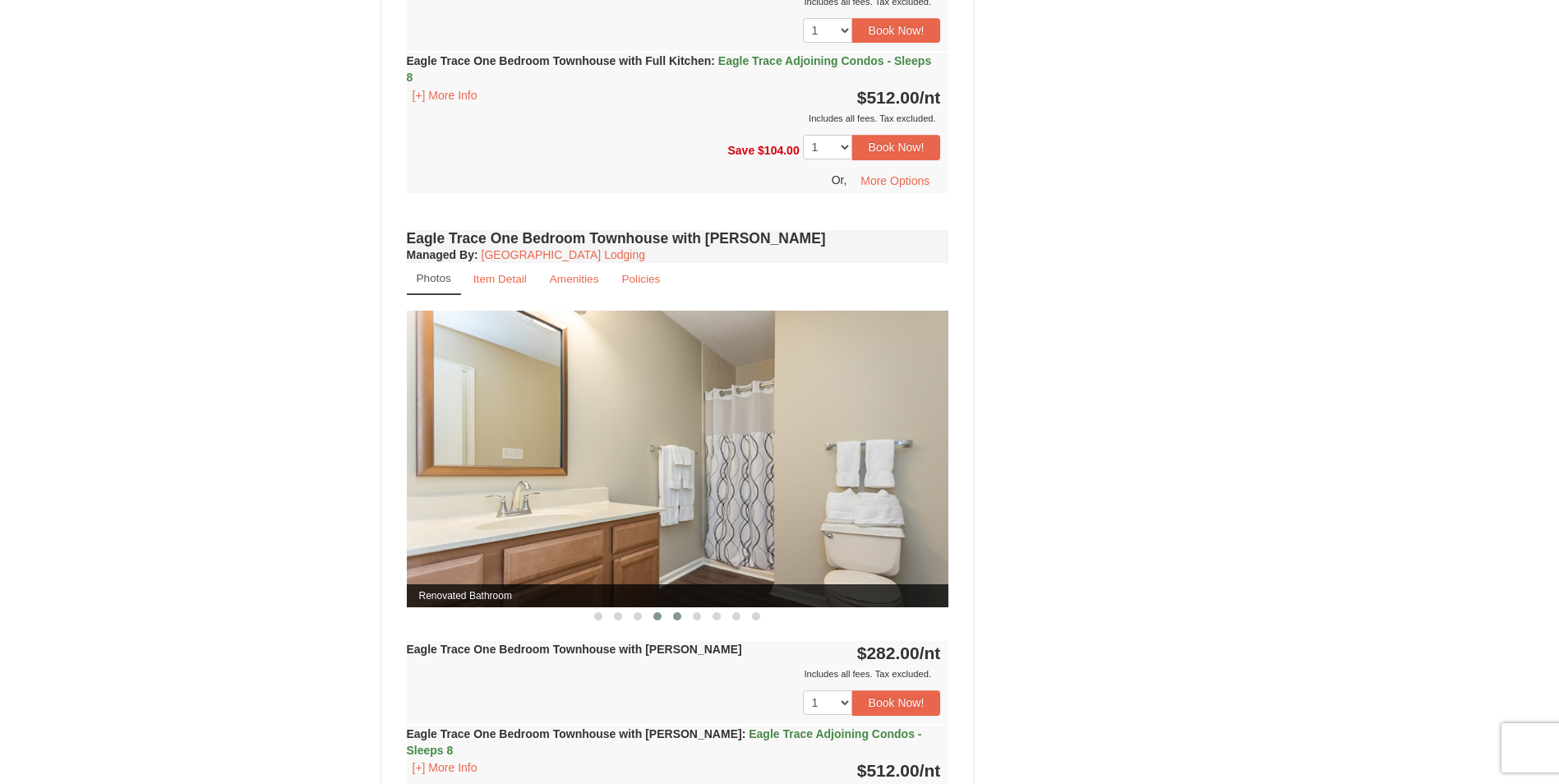
click at [674, 617] on span at bounding box center [677, 616] width 8 height 8
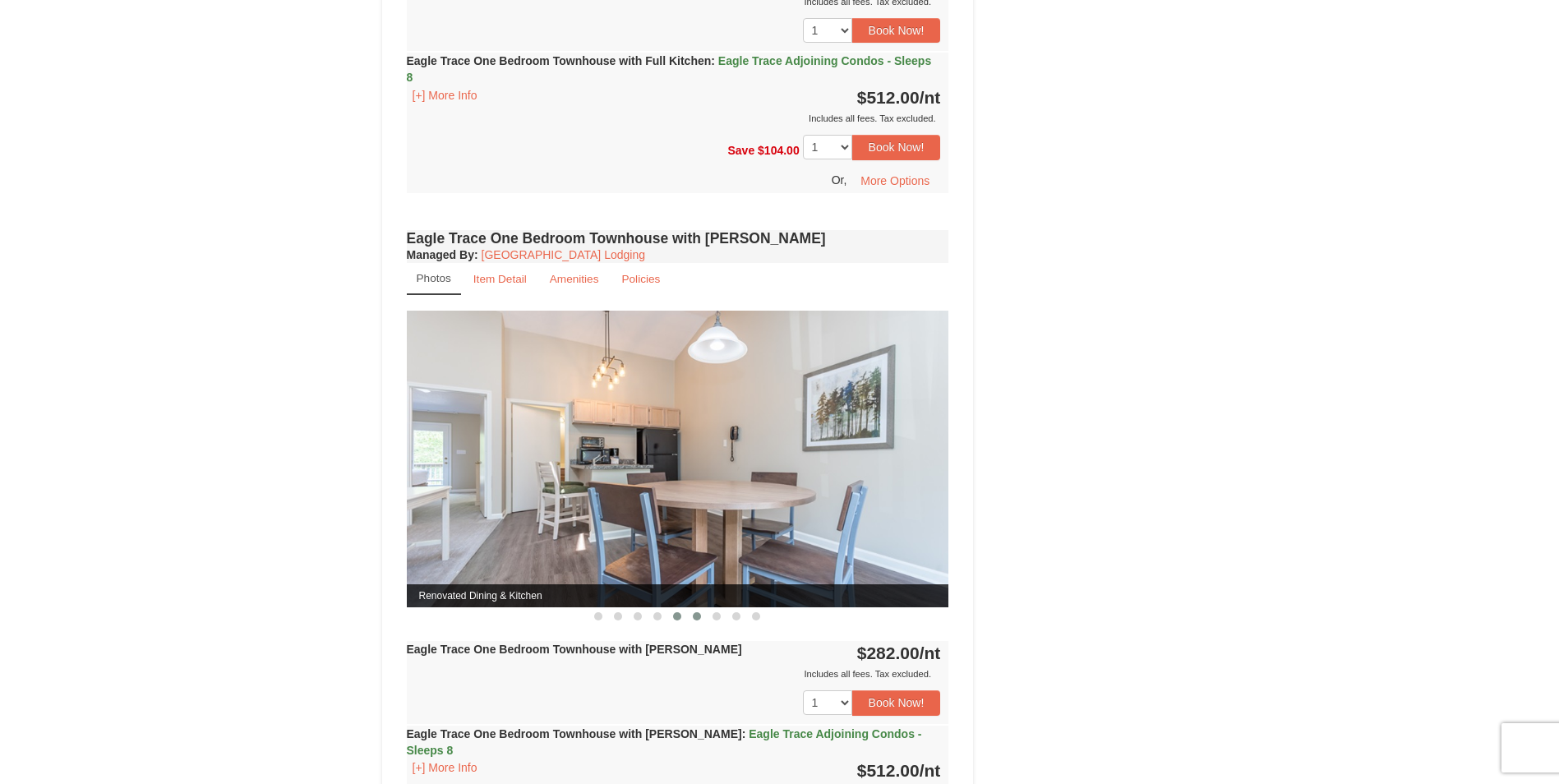
click at [696, 618] on span at bounding box center [697, 616] width 8 height 8
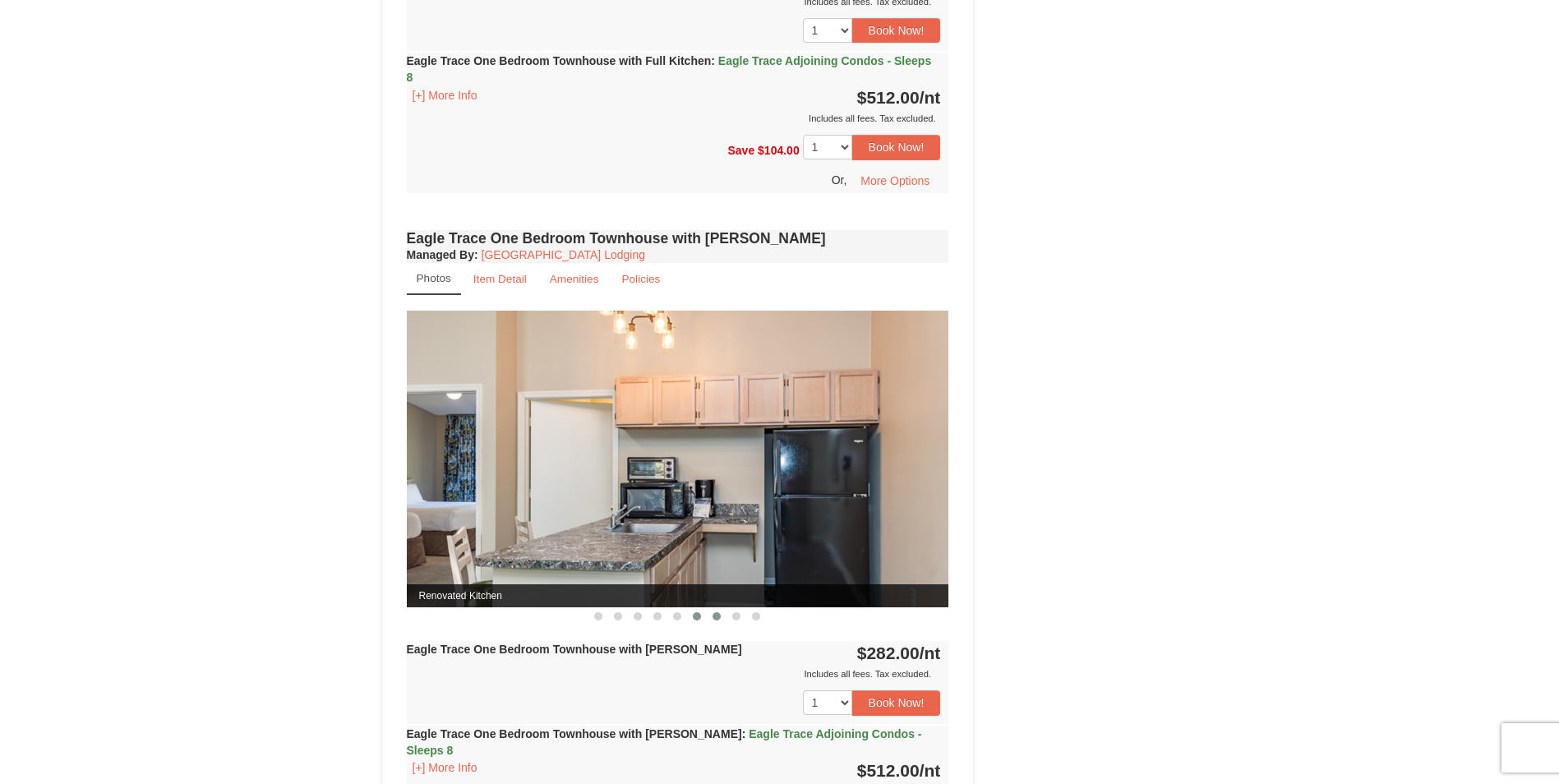
click at [711, 618] on button at bounding box center [716, 617] width 20 height 17
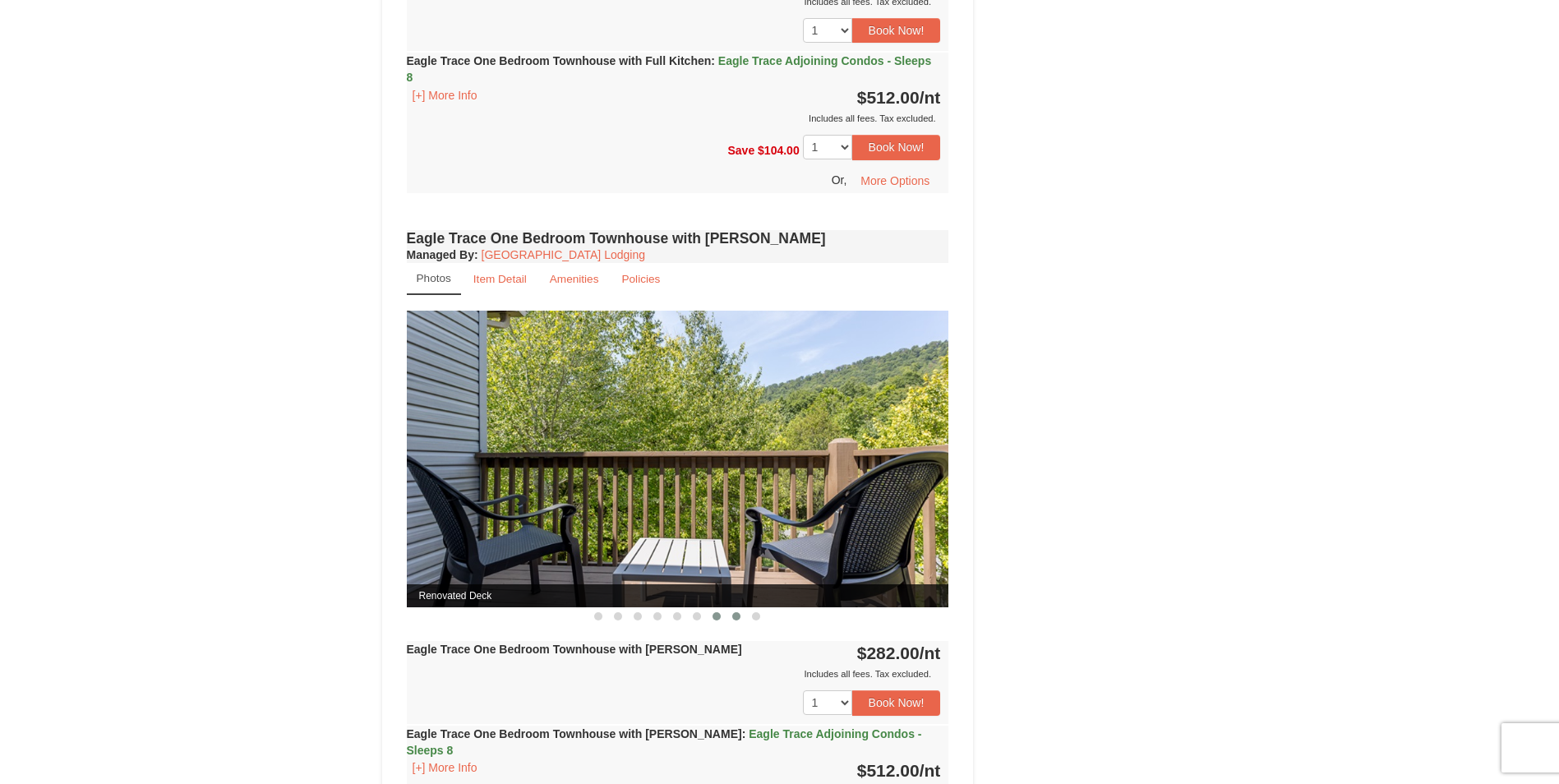
click at [732, 618] on span at bounding box center [736, 616] width 8 height 8
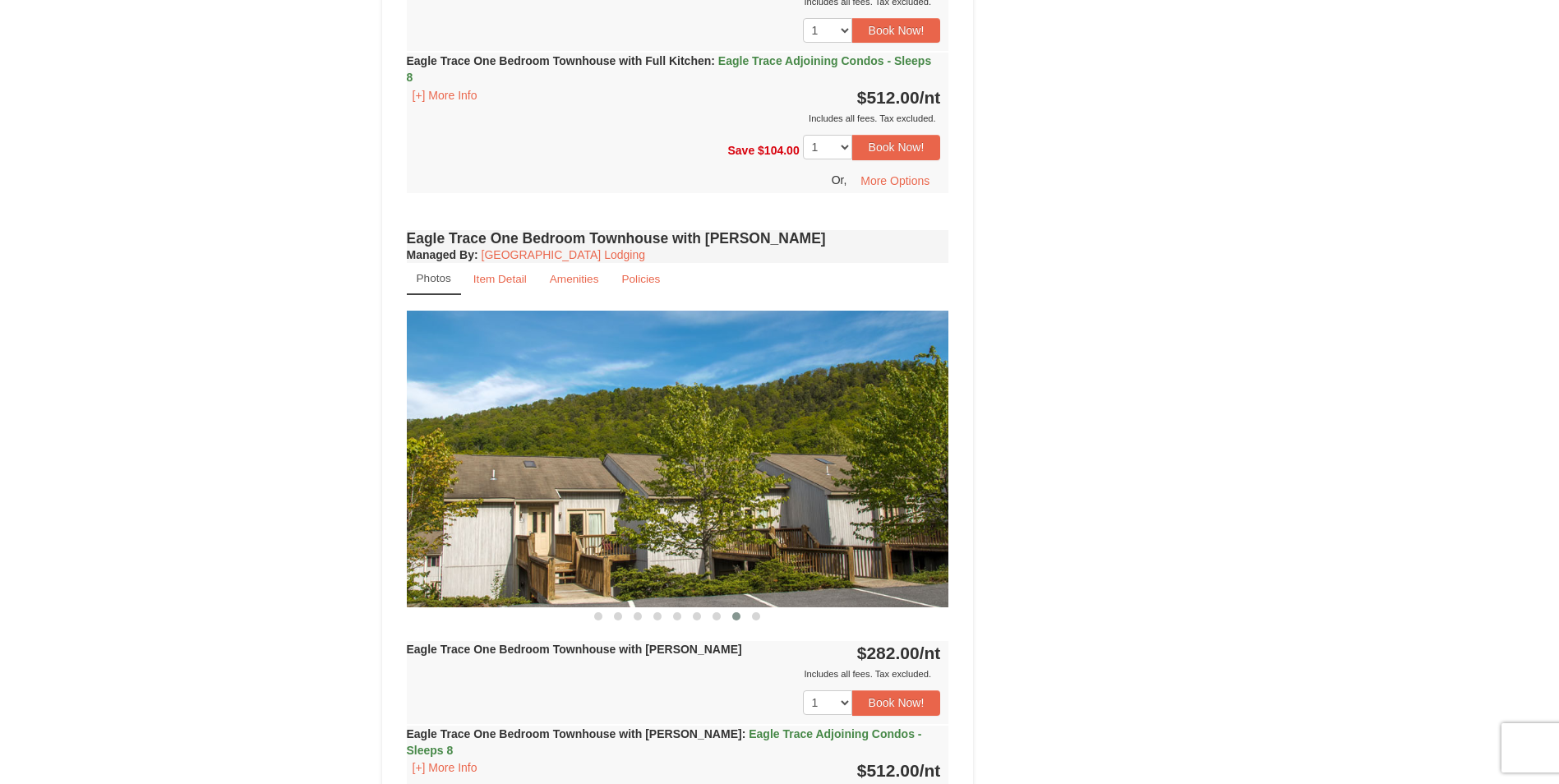
click at [735, 618] on span at bounding box center [736, 616] width 8 height 8
click at [720, 618] on span at bounding box center [716, 616] width 8 height 8
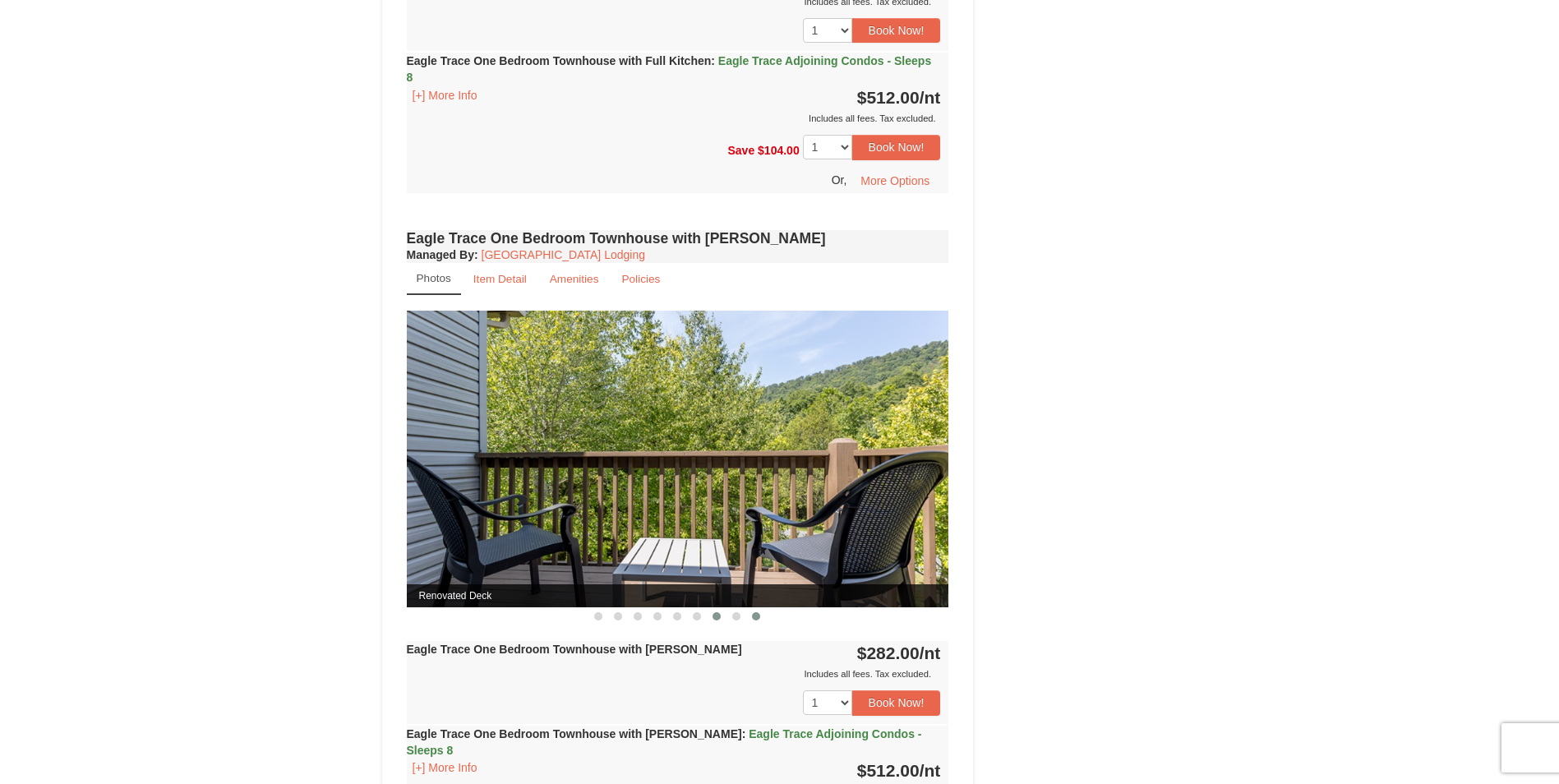
click at [752, 618] on button at bounding box center [755, 617] width 20 height 17
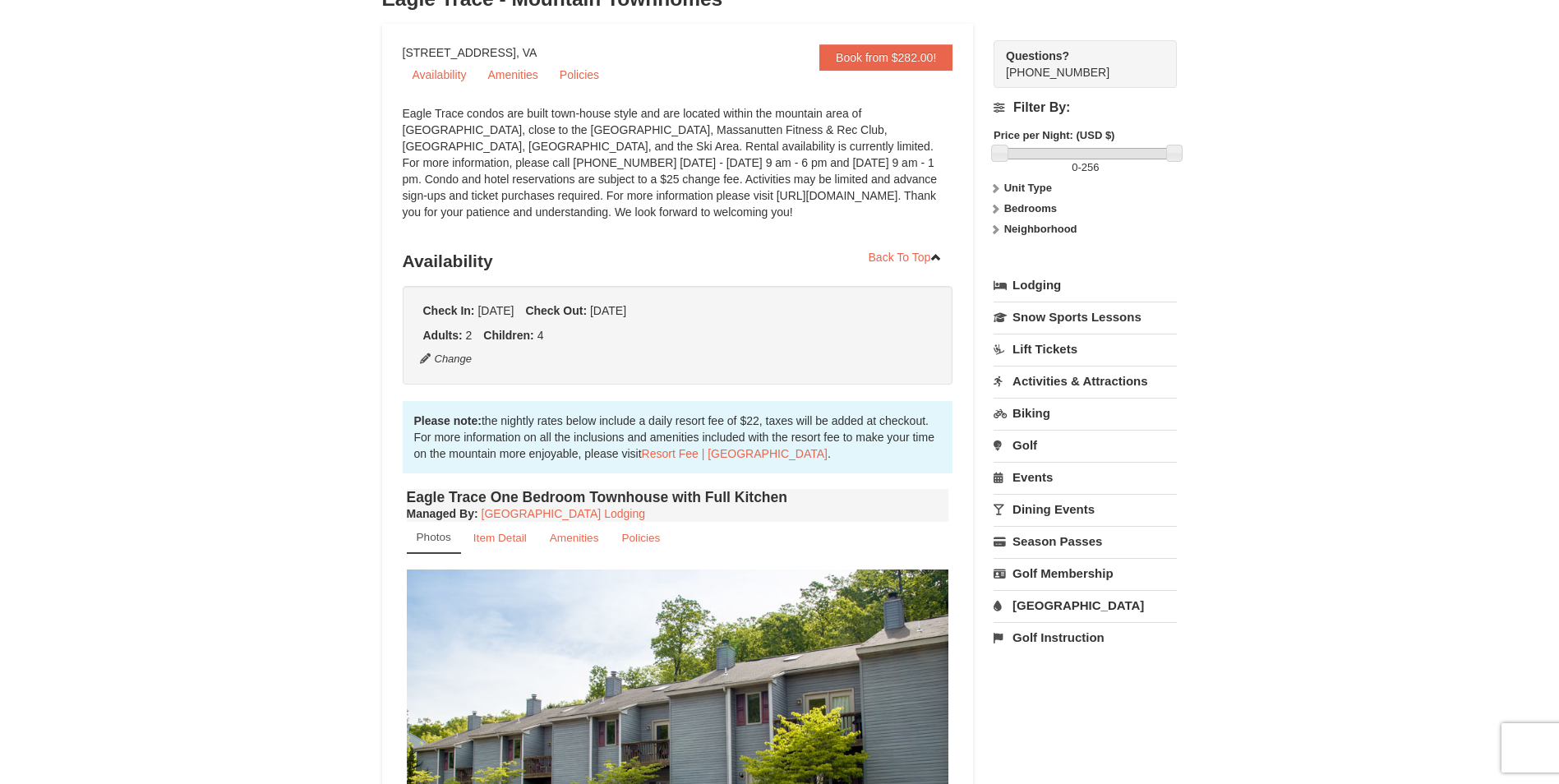
scroll to position [0, 0]
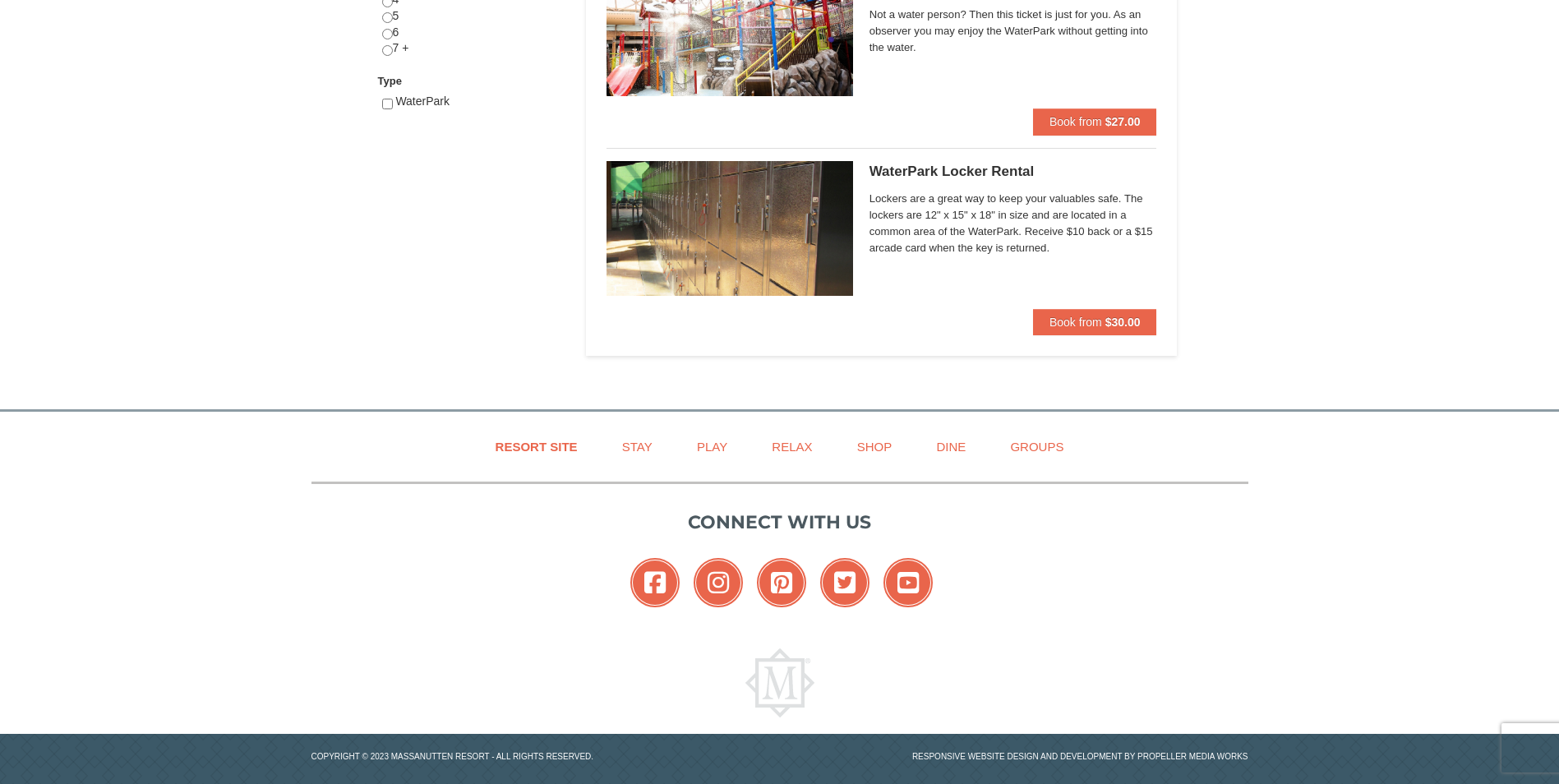
scroll to position [837, 0]
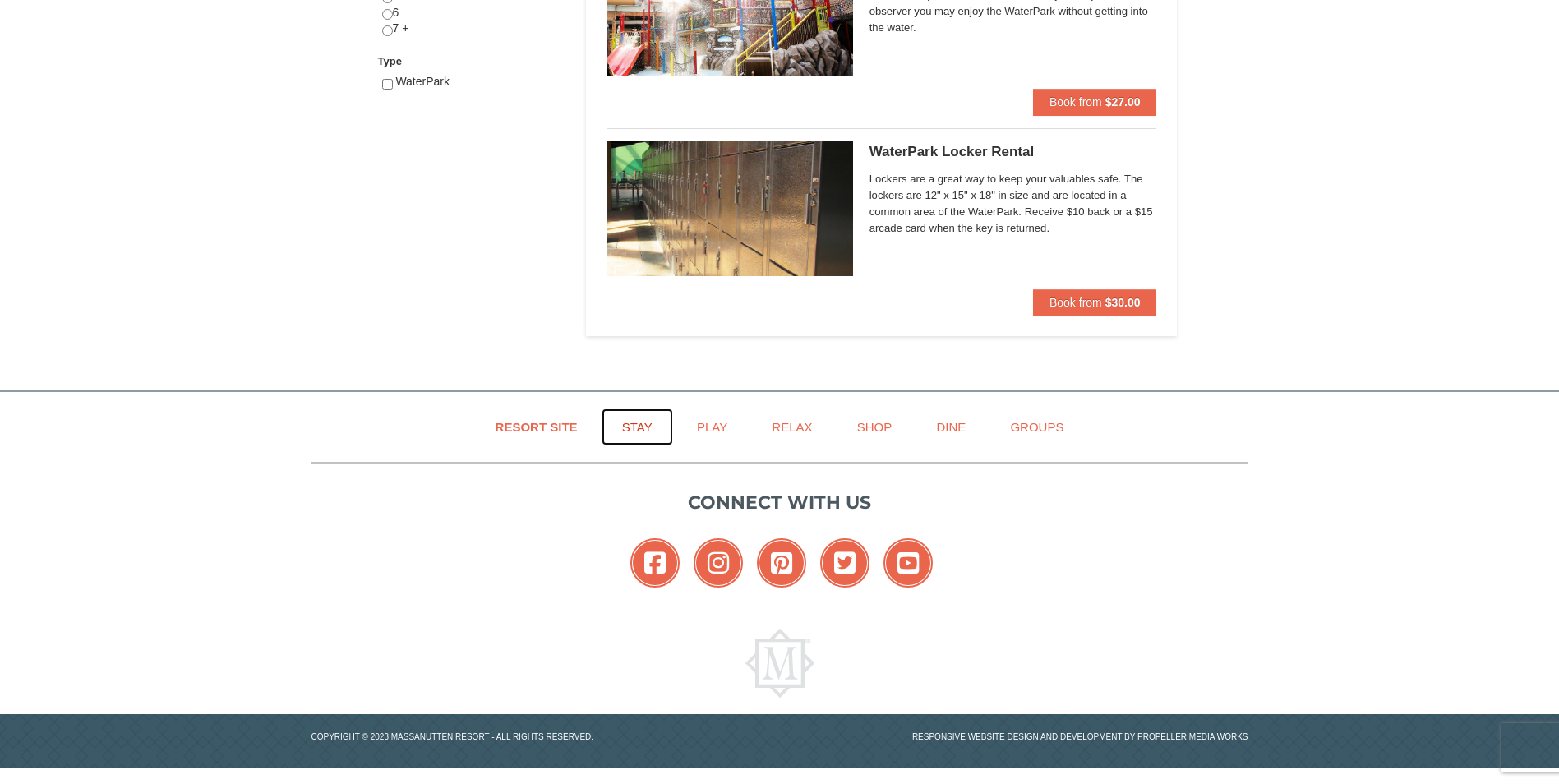
drag, startPoint x: 630, startPoint y: 428, endPoint x: 791, endPoint y: 498, distance: 175.6
click at [630, 428] on link "Stay" at bounding box center [637, 427] width 72 height 37
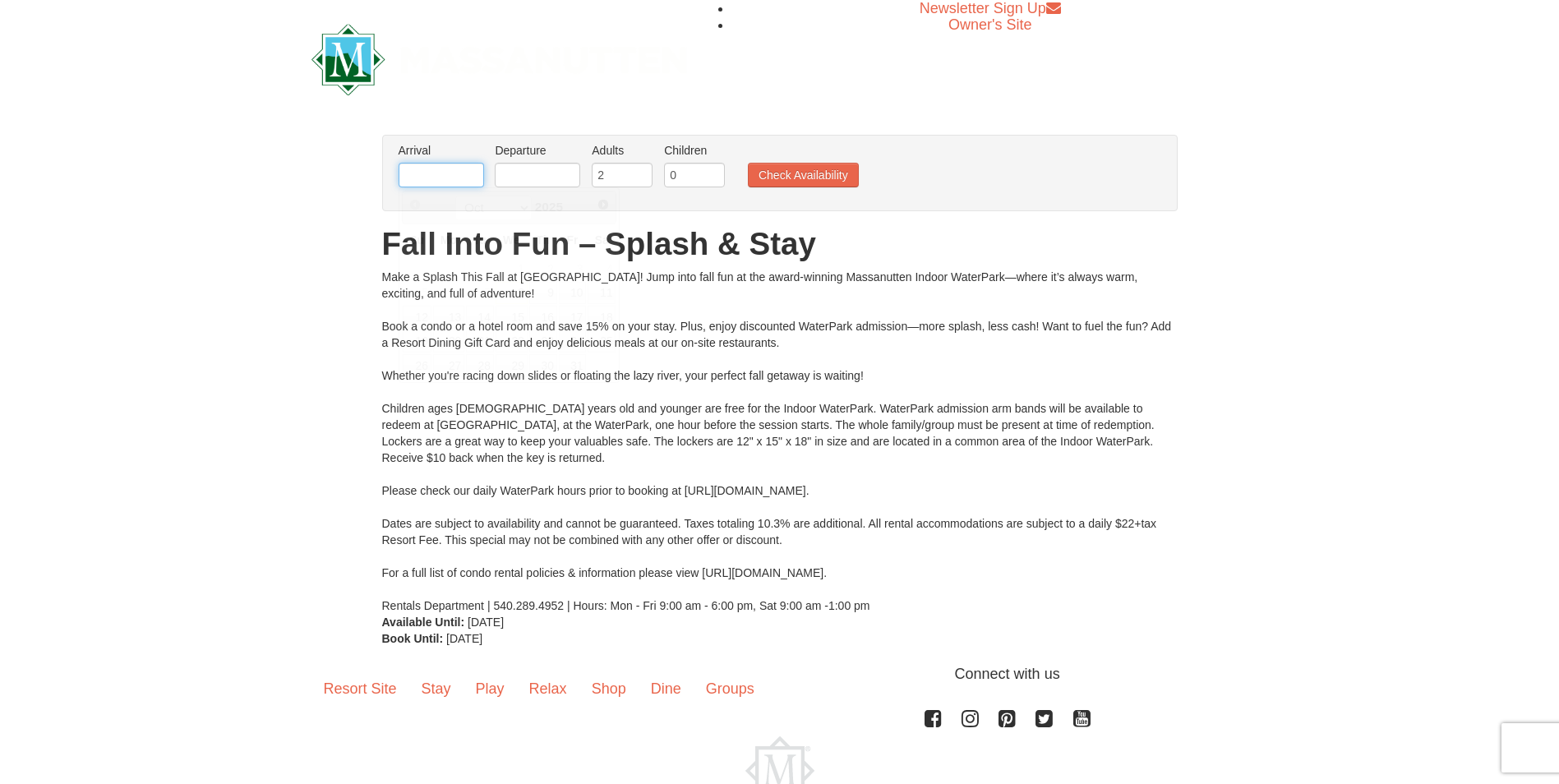
click at [451, 172] on input "text" at bounding box center [442, 175] width 86 height 25
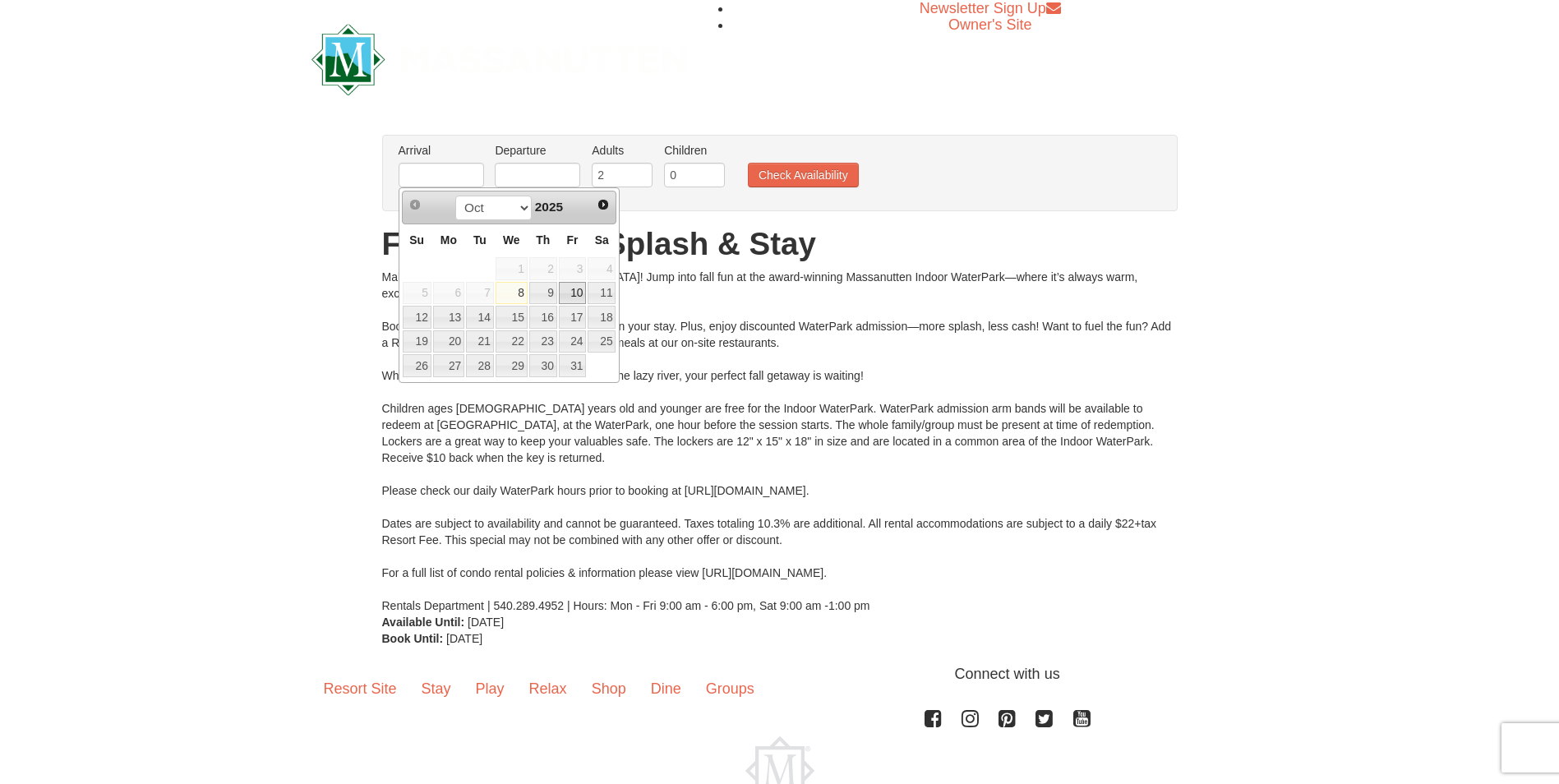
click at [581, 292] on link "10" at bounding box center [573, 293] width 28 height 23
type input "10/10/2025"
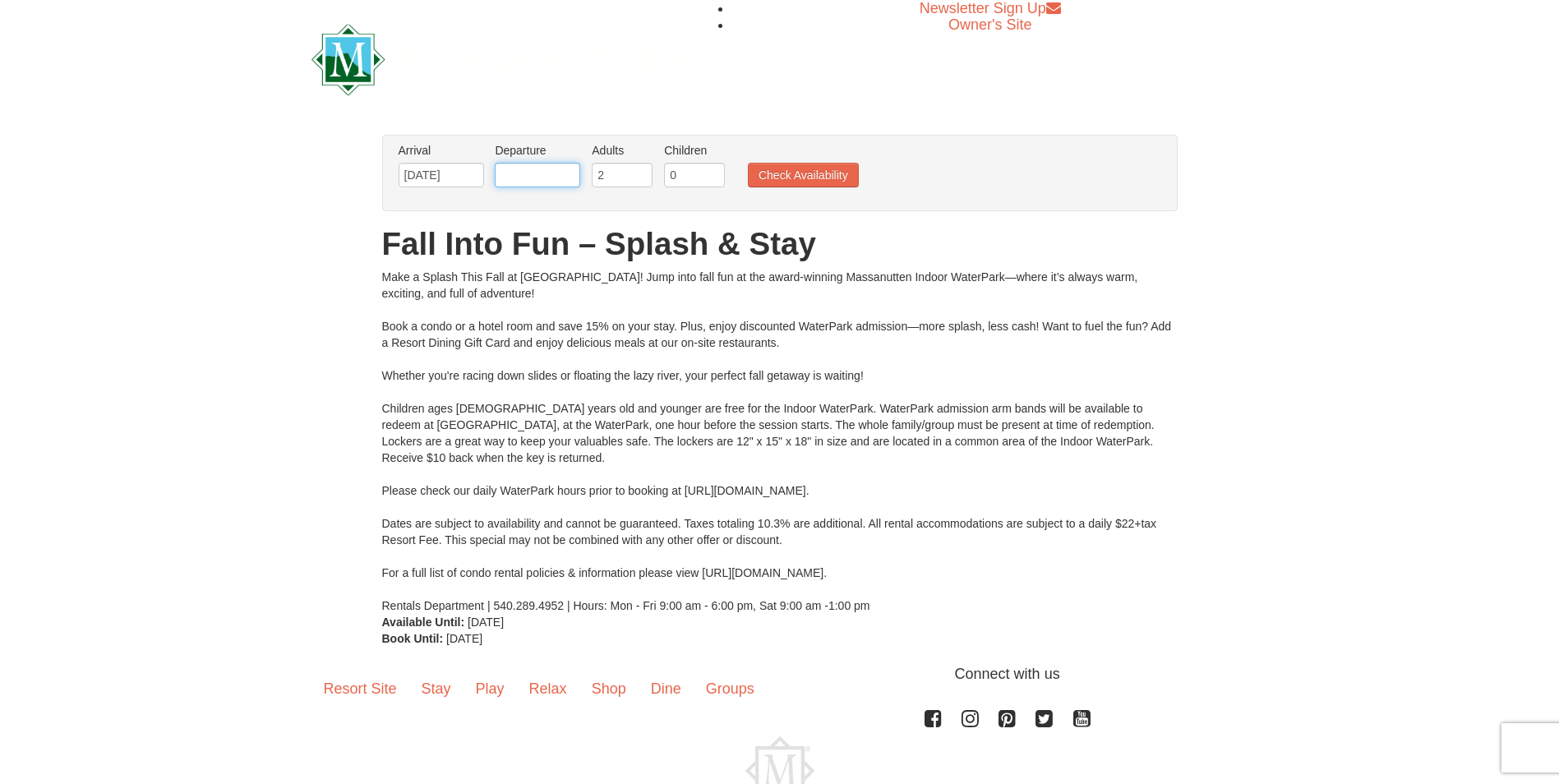
click at [559, 175] on input "text" at bounding box center [538, 175] width 86 height 25
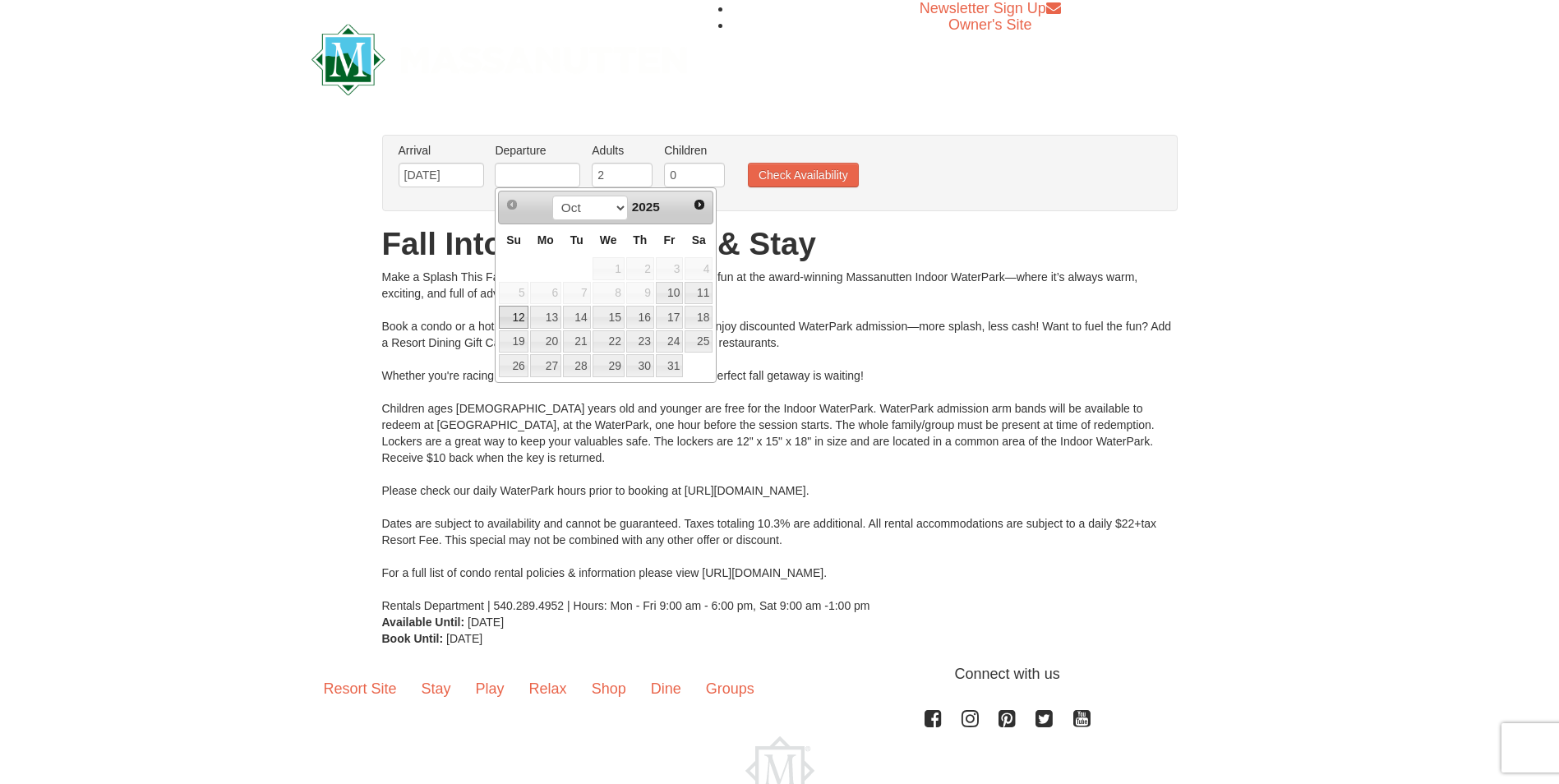
click at [515, 316] on link "12" at bounding box center [513, 317] width 29 height 23
type input "10/12/2025"
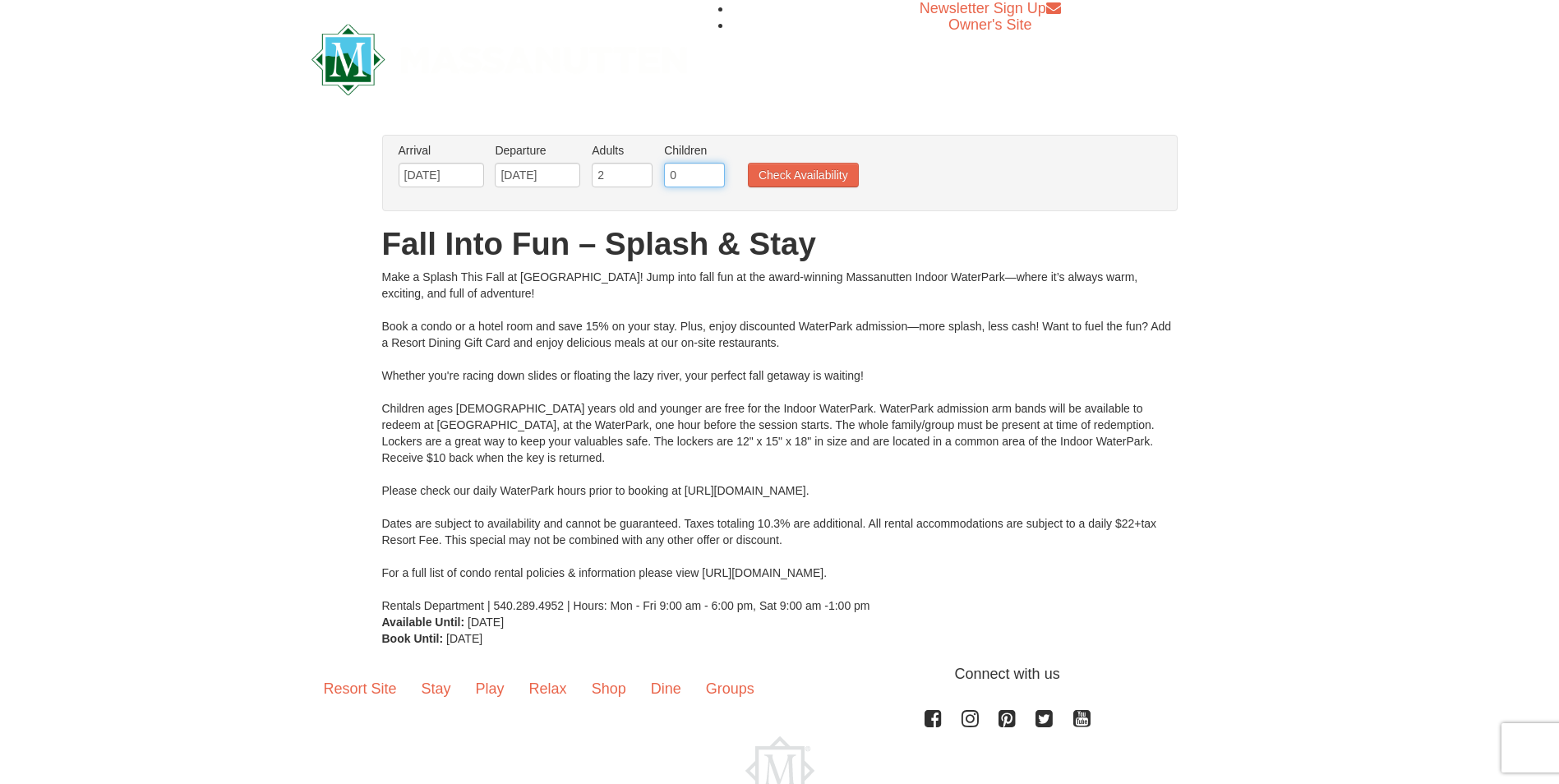
click at [677, 173] on input "0" at bounding box center [694, 175] width 60 height 25
type input "4"
click at [802, 173] on button "Check Availability" at bounding box center [803, 175] width 111 height 25
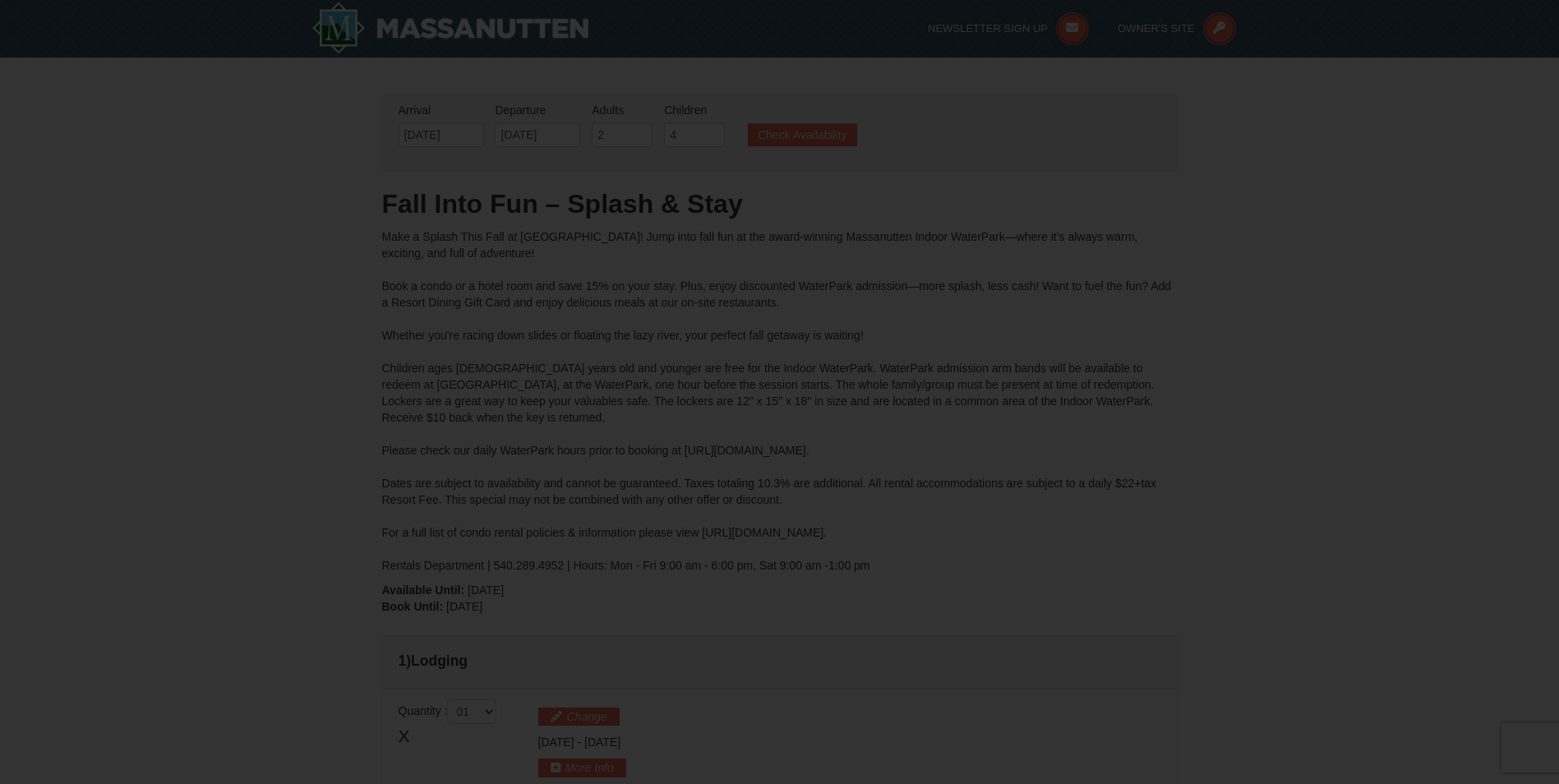
type input "10/11/2025"
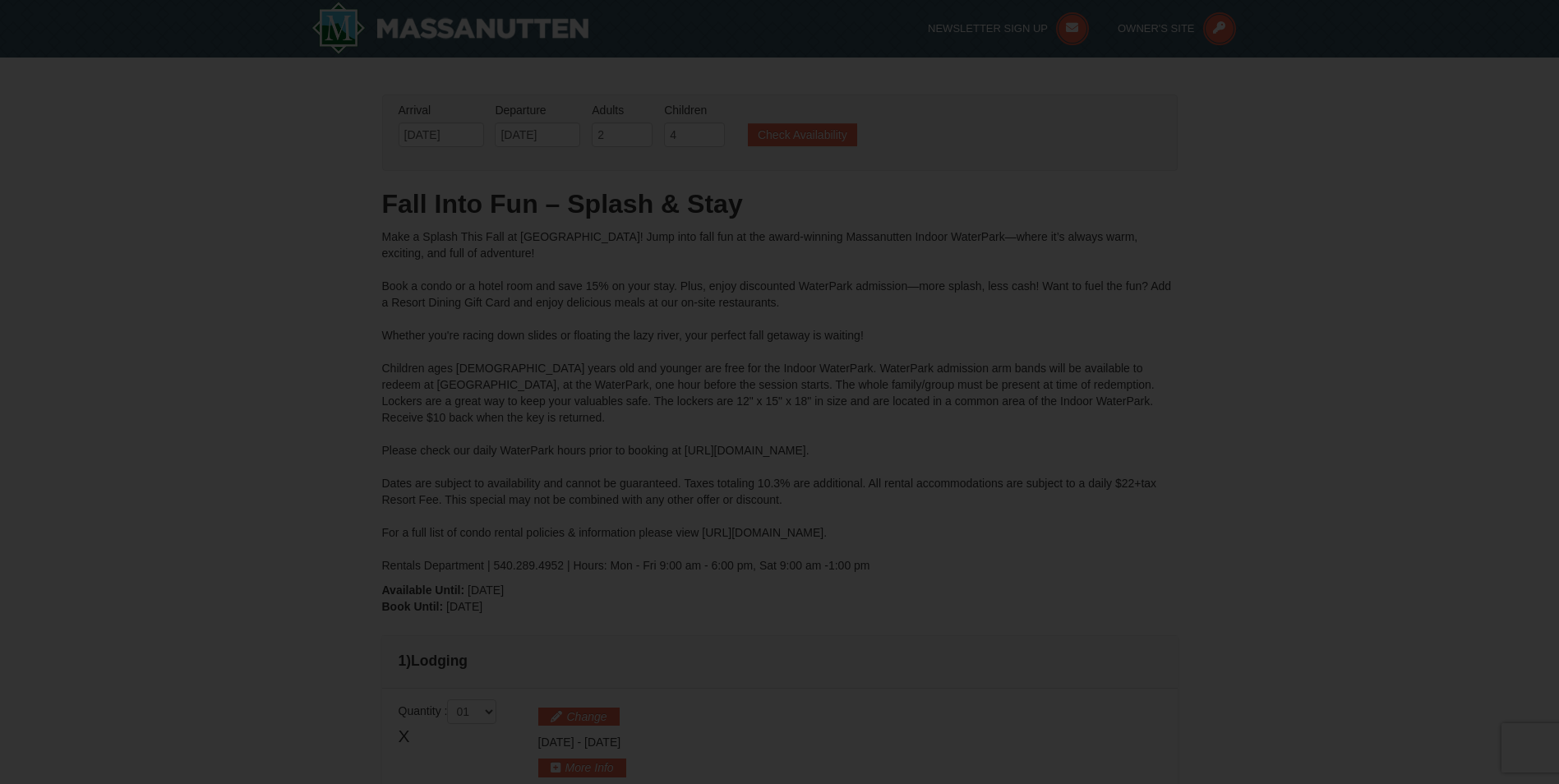
type input "10/11/2025"
type input "[DATE]"
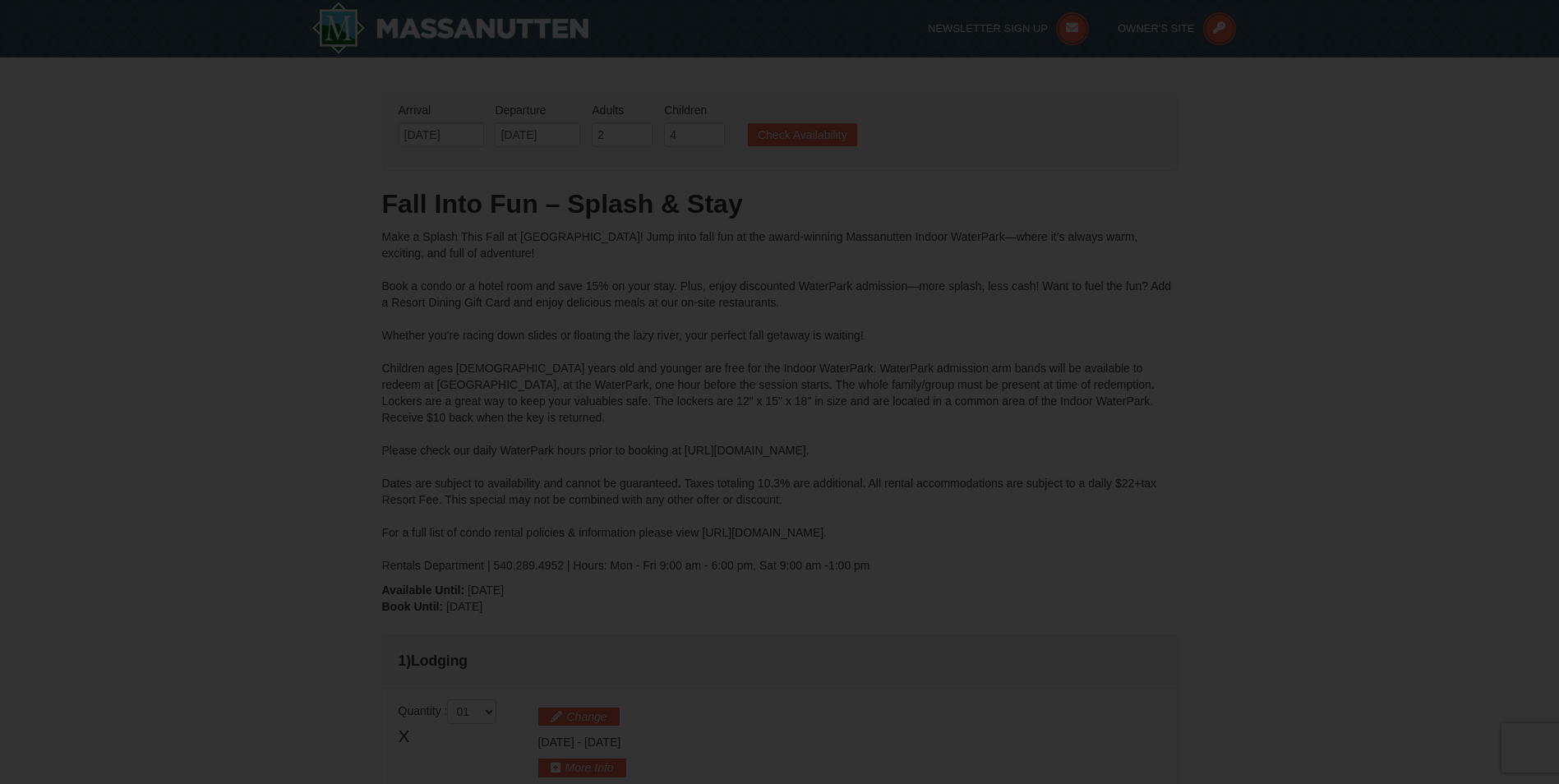
type input "[DATE]"
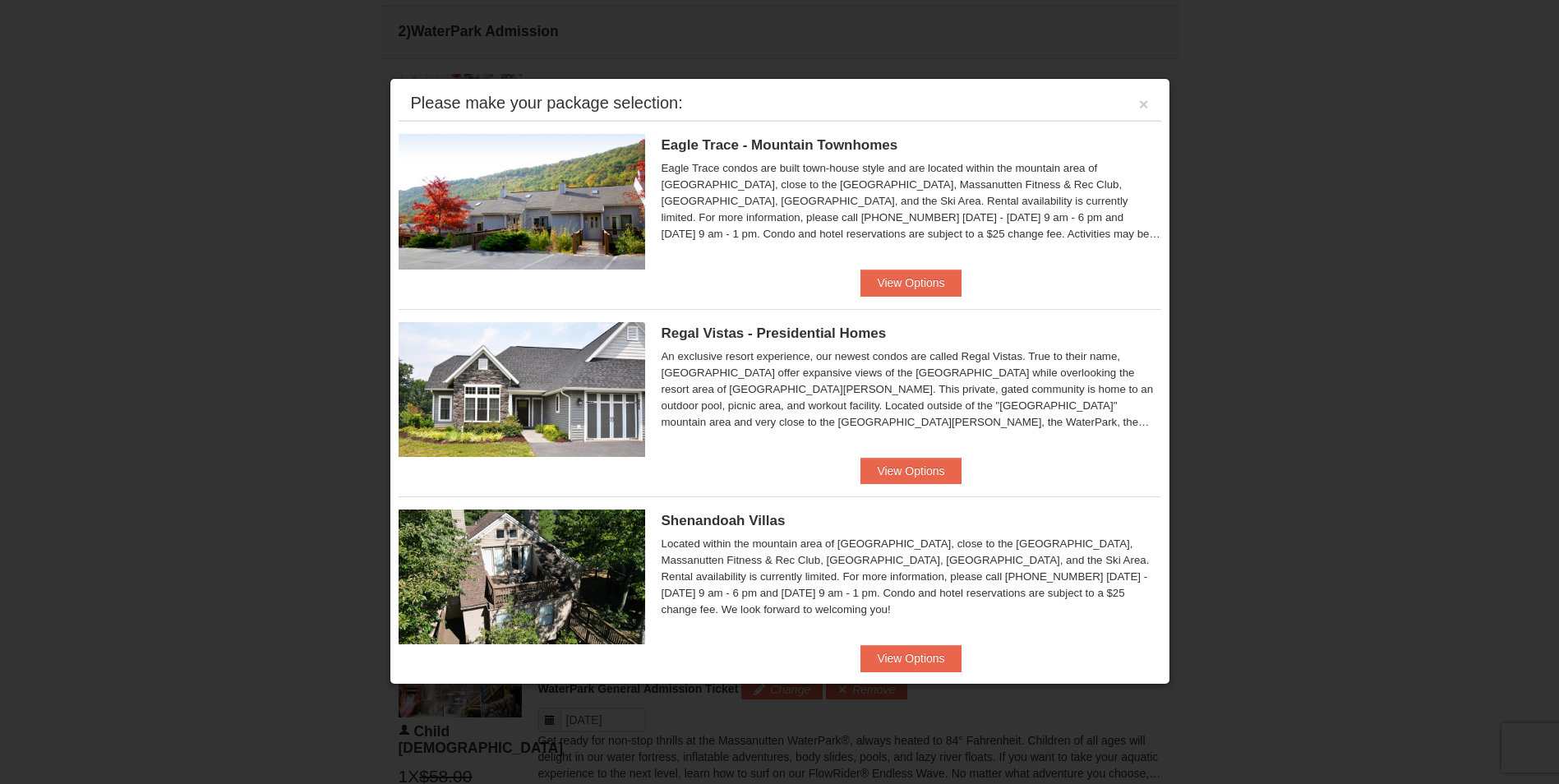
scroll to position [783, 0]
click at [887, 280] on button "View Options" at bounding box center [911, 283] width 100 height 26
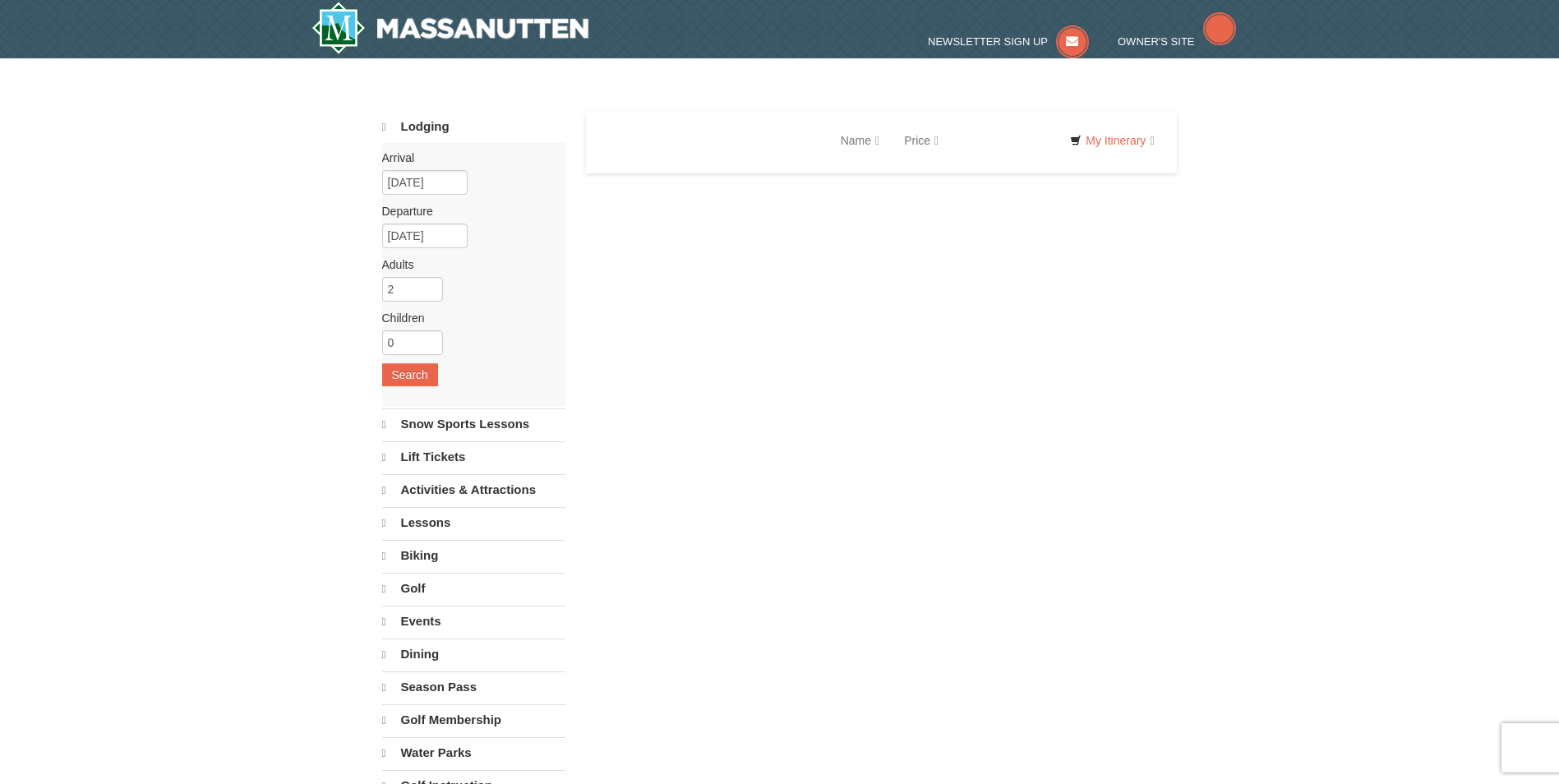
select select "10"
